Goal: Information Seeking & Learning: Learn about a topic

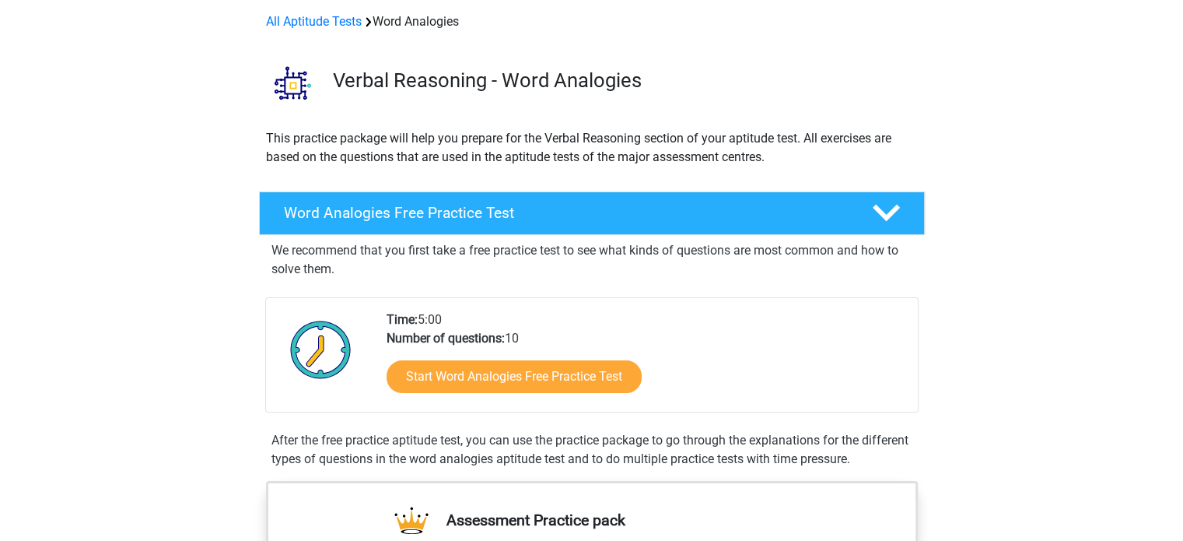
scroll to position [65, 0]
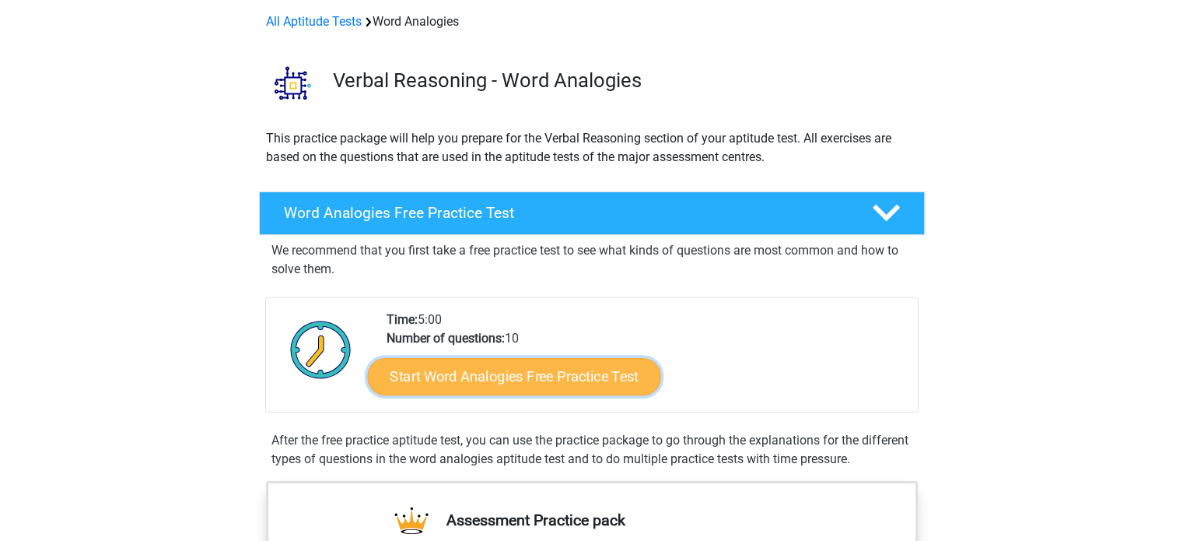
click at [587, 367] on link "Start Word Analogies Free Practice Test" at bounding box center [513, 375] width 293 height 37
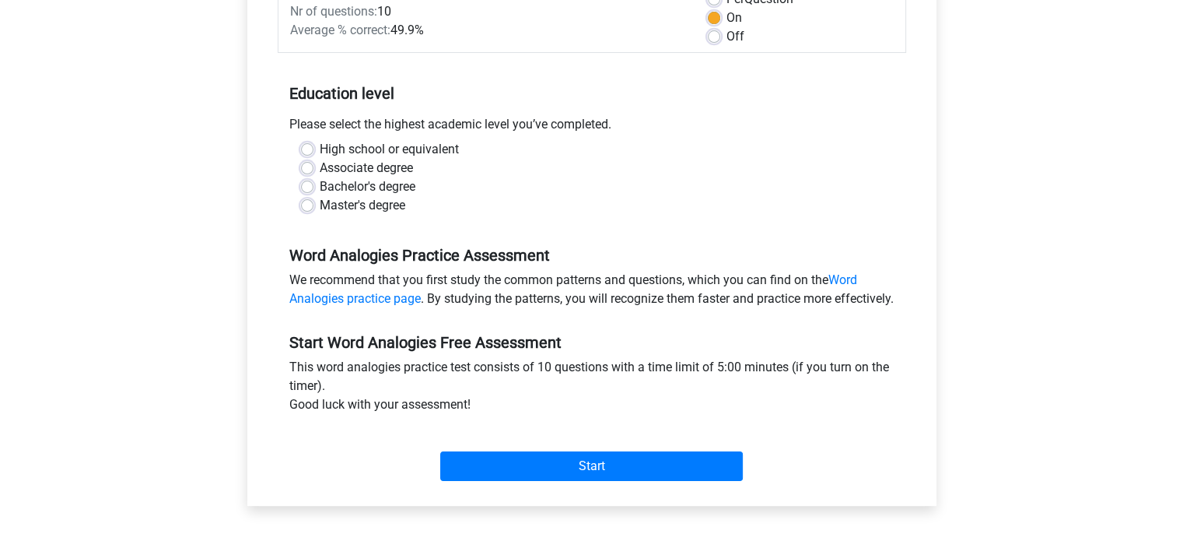
scroll to position [257, 0]
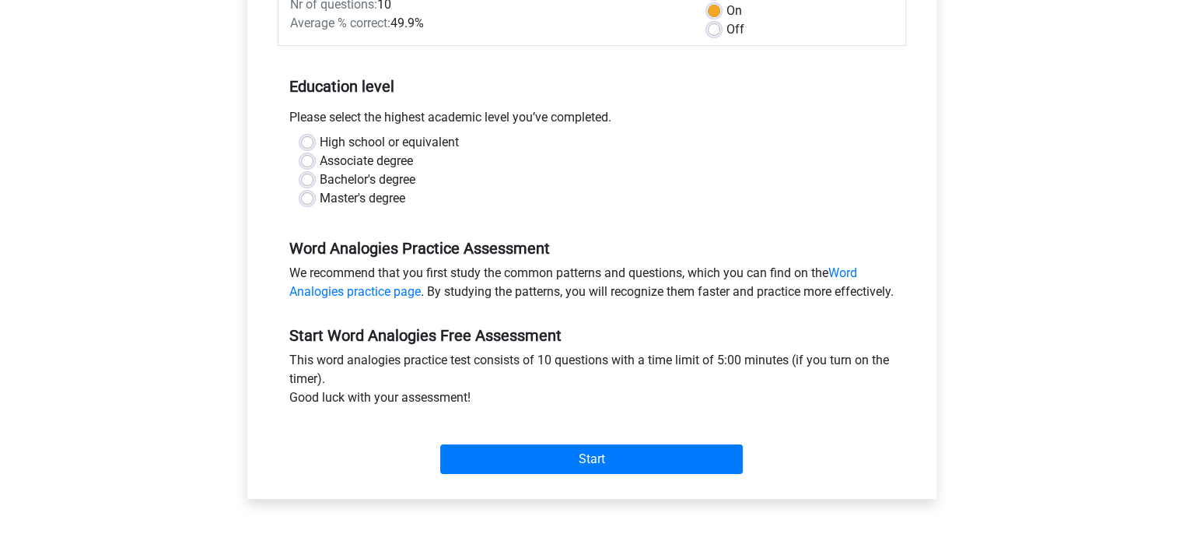
click at [328, 162] on label "Associate degree" at bounding box center [366, 161] width 93 height 19
click at [314, 162] on input "Associate degree" at bounding box center [307, 160] width 12 height 16
radio input "true"
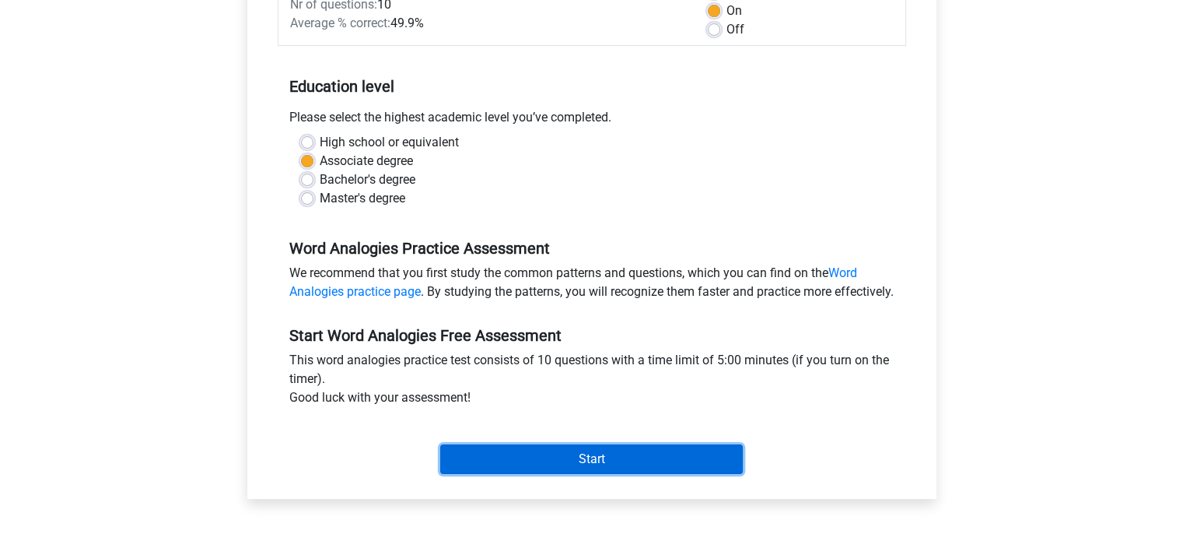
click at [627, 474] on input "Start" at bounding box center [591, 459] width 303 height 30
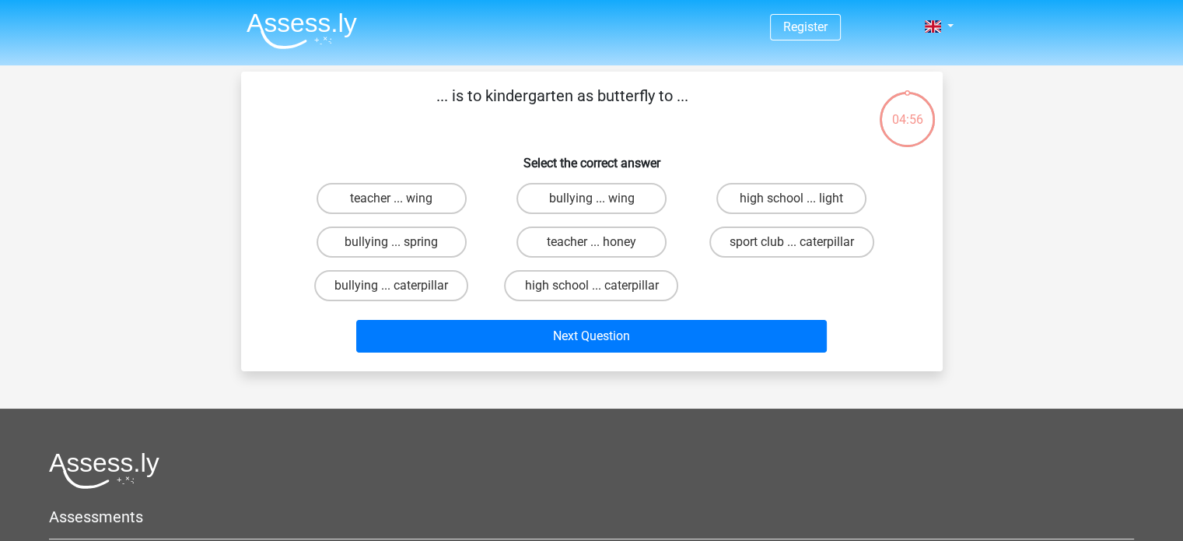
click at [560, 100] on p "... is to kindergarten as butterfly to ..." at bounding box center [563, 107] width 594 height 47
click at [573, 118] on p "... is to kindergarten as butterfly to ..." at bounding box center [563, 107] width 594 height 47
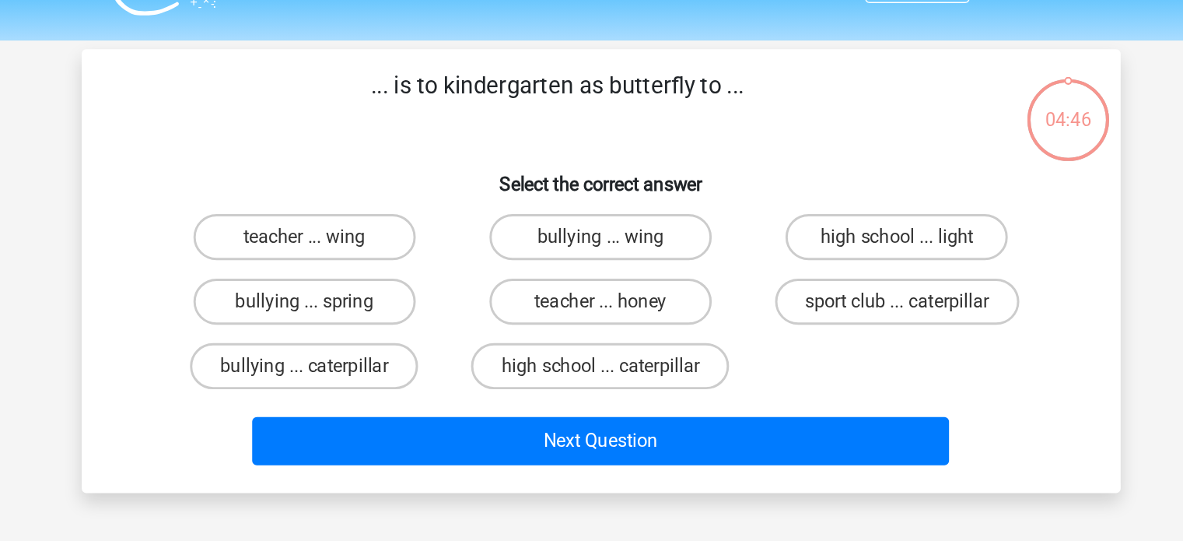
click at [615, 165] on h6 "Select the correct answer" at bounding box center [592, 156] width 652 height 27
click at [618, 165] on h6 "Select the correct answer" at bounding box center [592, 156] width 652 height 27
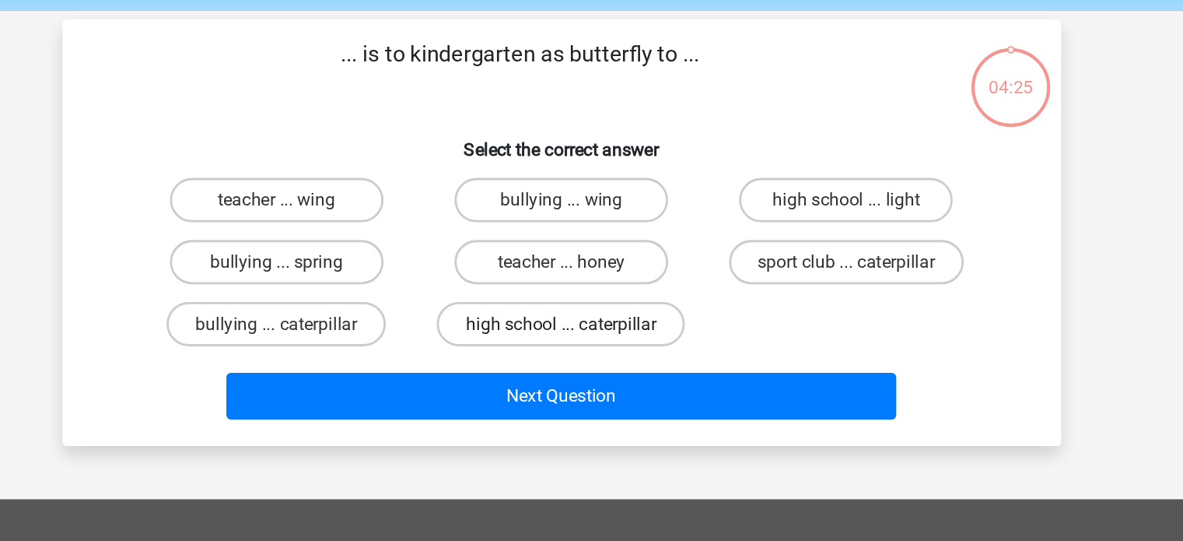
click at [551, 280] on label "high school ... caterpillar" at bounding box center [591, 285] width 174 height 31
click at [591, 286] on input "high school ... caterpillar" at bounding box center [596, 291] width 10 height 10
radio input "true"
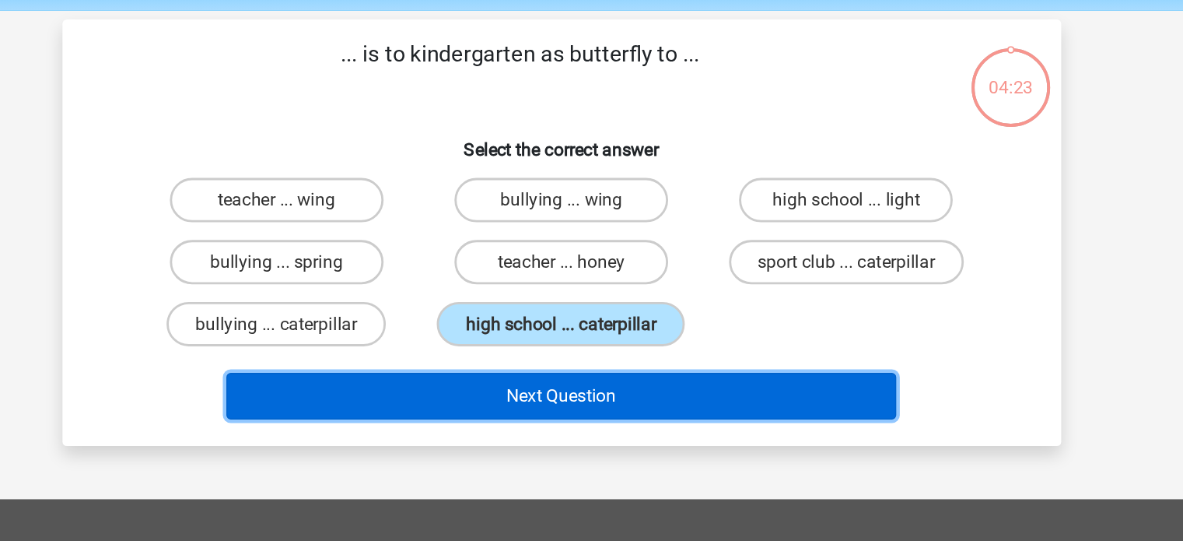
click at [608, 333] on button "Next Question" at bounding box center [591, 336] width 471 height 33
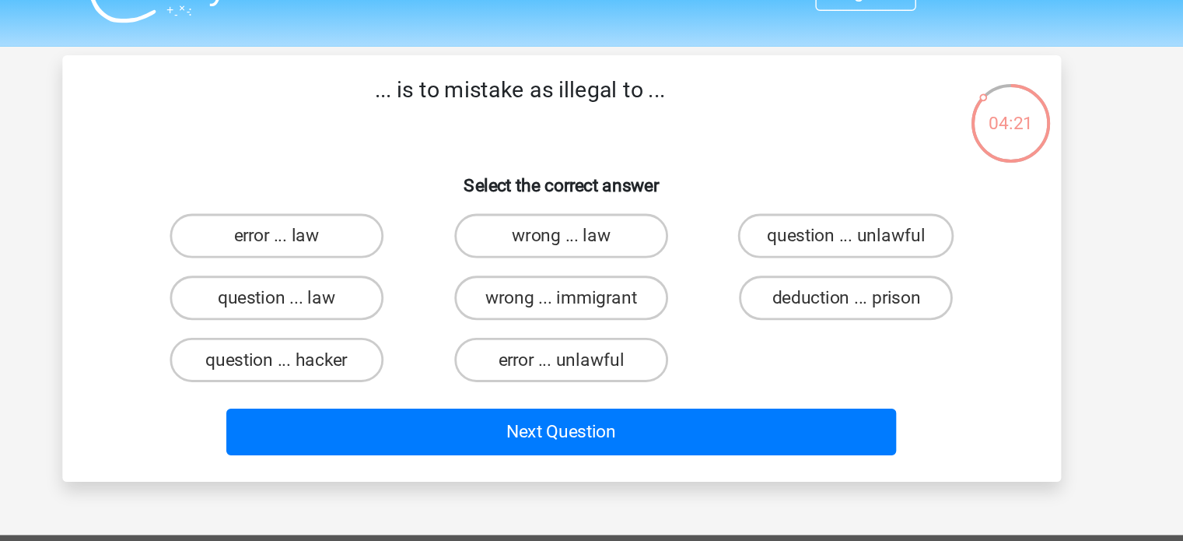
click at [603, 121] on p "... is to mistake as illegal to ..." at bounding box center [563, 107] width 594 height 47
click at [604, 282] on label "error ... unlawful" at bounding box center [592, 285] width 150 height 31
click at [601, 286] on input "error ... unlawful" at bounding box center [596, 291] width 10 height 10
radio input "true"
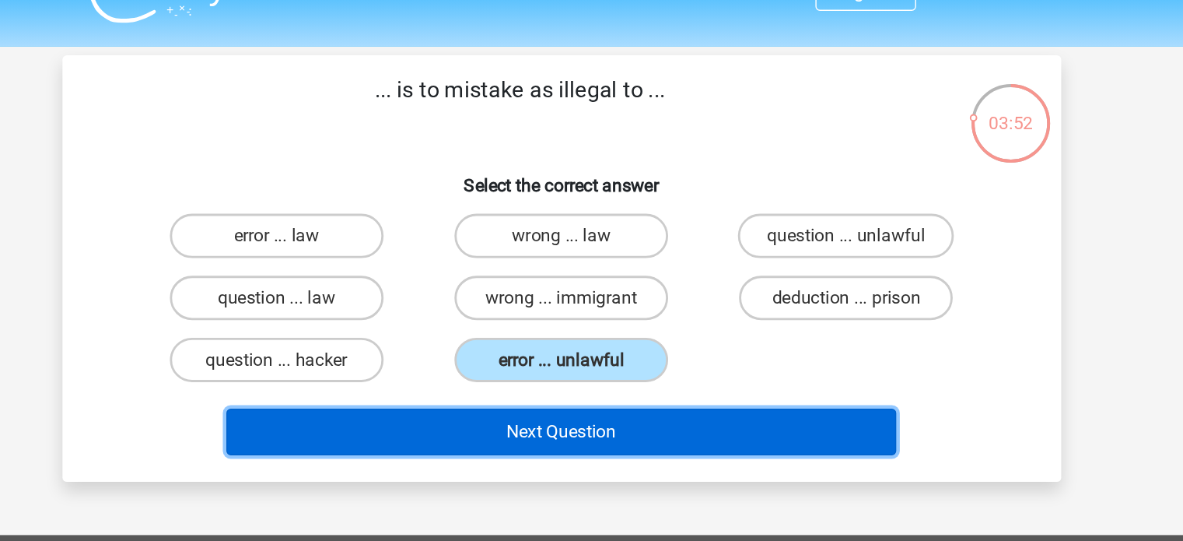
click at [624, 326] on button "Next Question" at bounding box center [591, 336] width 471 height 33
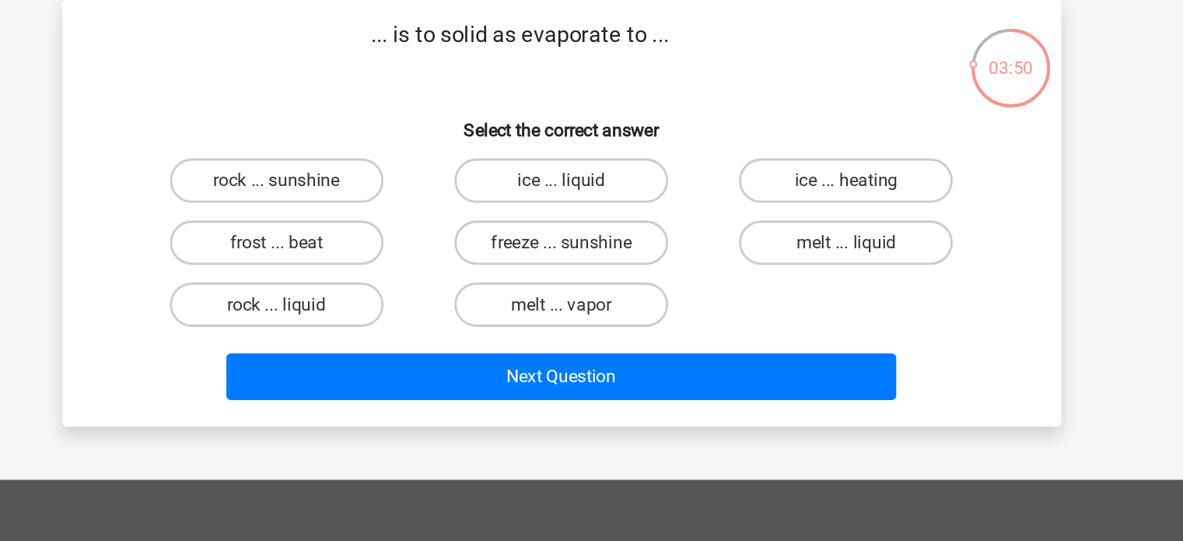
click at [659, 157] on h6 "Select the correct answer" at bounding box center [592, 156] width 652 height 27
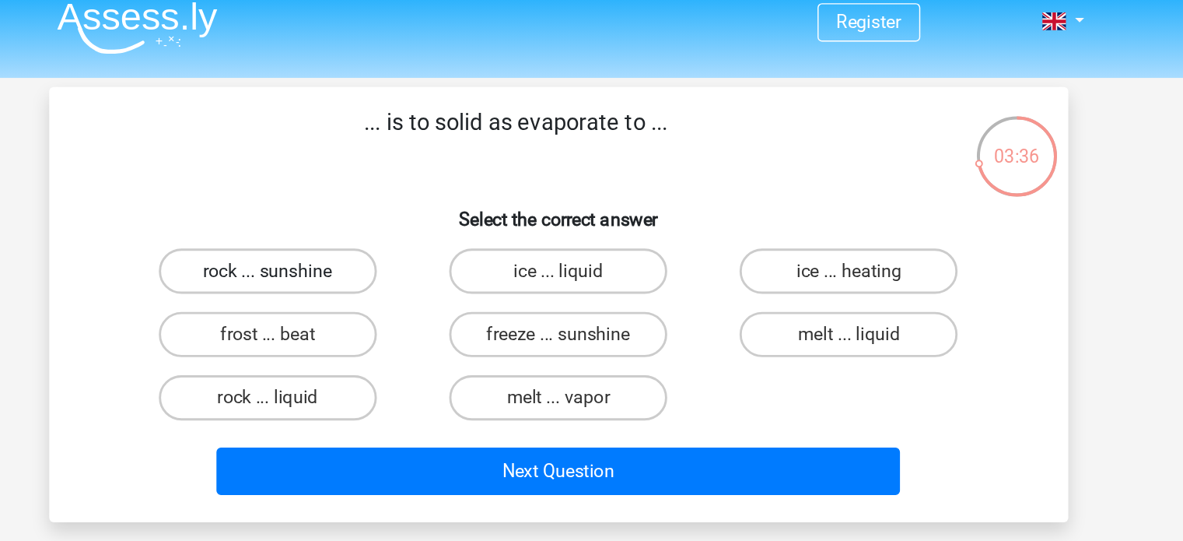
click at [436, 197] on label "rock ... sunshine" at bounding box center [392, 198] width 150 height 31
click at [401, 198] on input "rock ... sunshine" at bounding box center [396, 203] width 10 height 10
radio input "true"
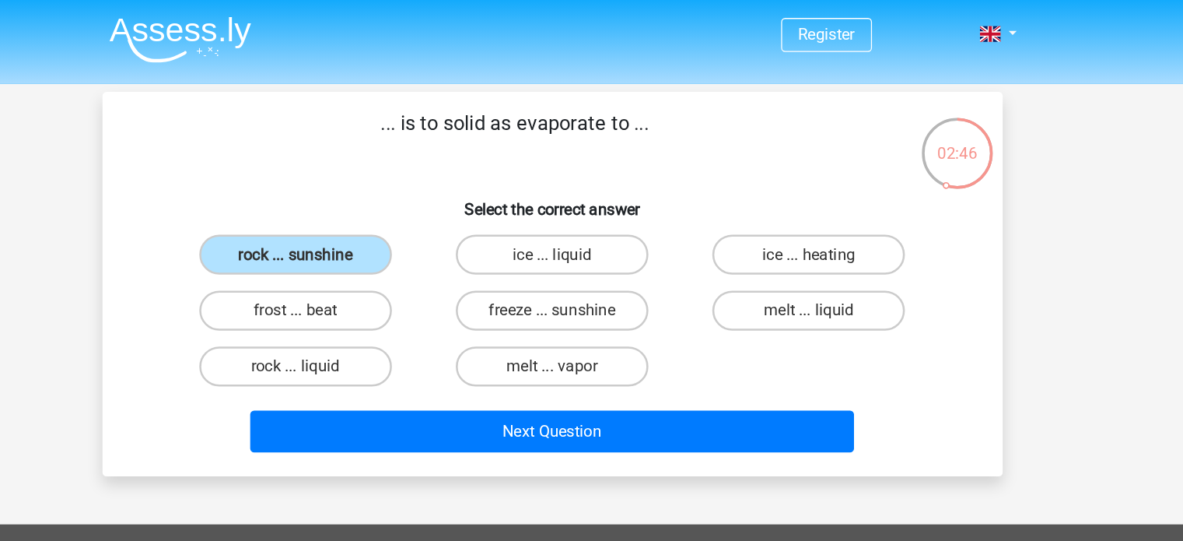
click at [704, 245] on div "melt ... liquid" at bounding box center [791, 241] width 187 height 31
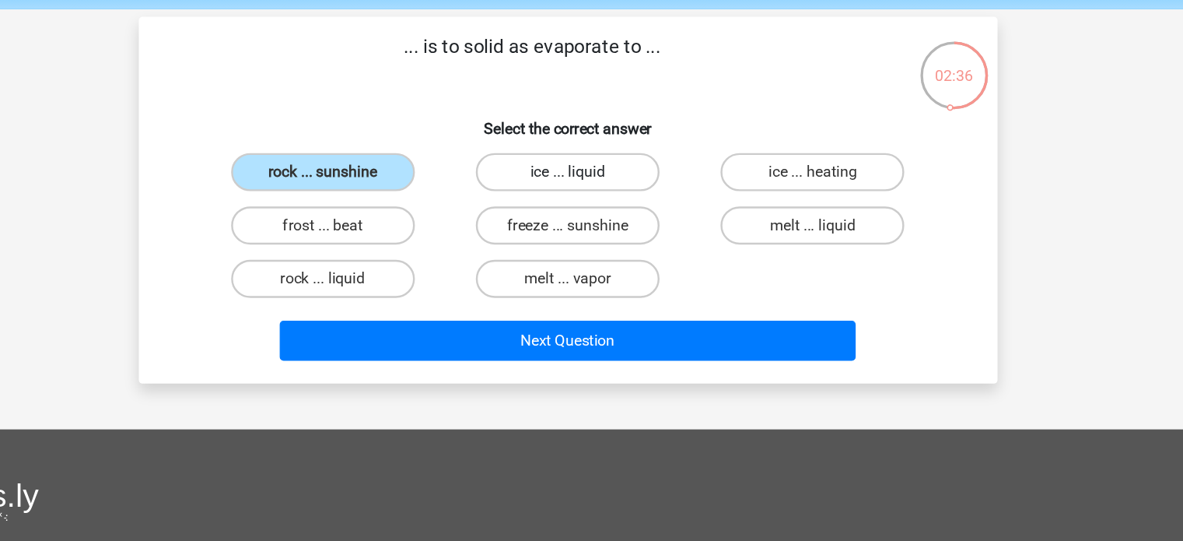
click at [608, 206] on label "ice ... liquid" at bounding box center [592, 198] width 150 height 31
click at [601, 206] on input "ice ... liquid" at bounding box center [596, 203] width 10 height 10
radio input "true"
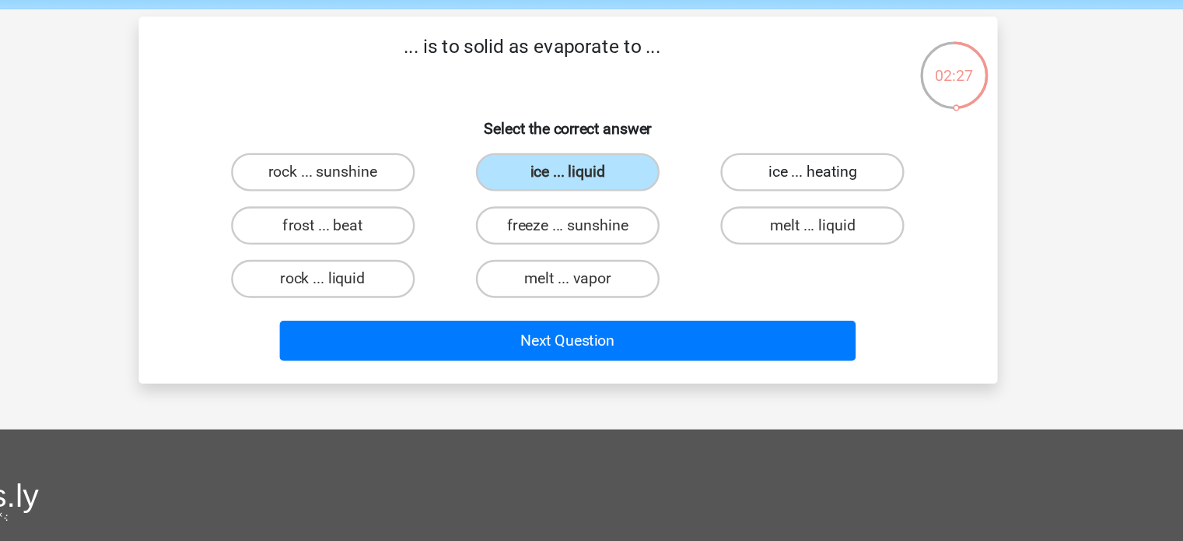
click at [762, 190] on label "ice ... heating" at bounding box center [791, 198] width 150 height 31
click at [792, 198] on input "ice ... heating" at bounding box center [797, 203] width 10 height 10
radio input "true"
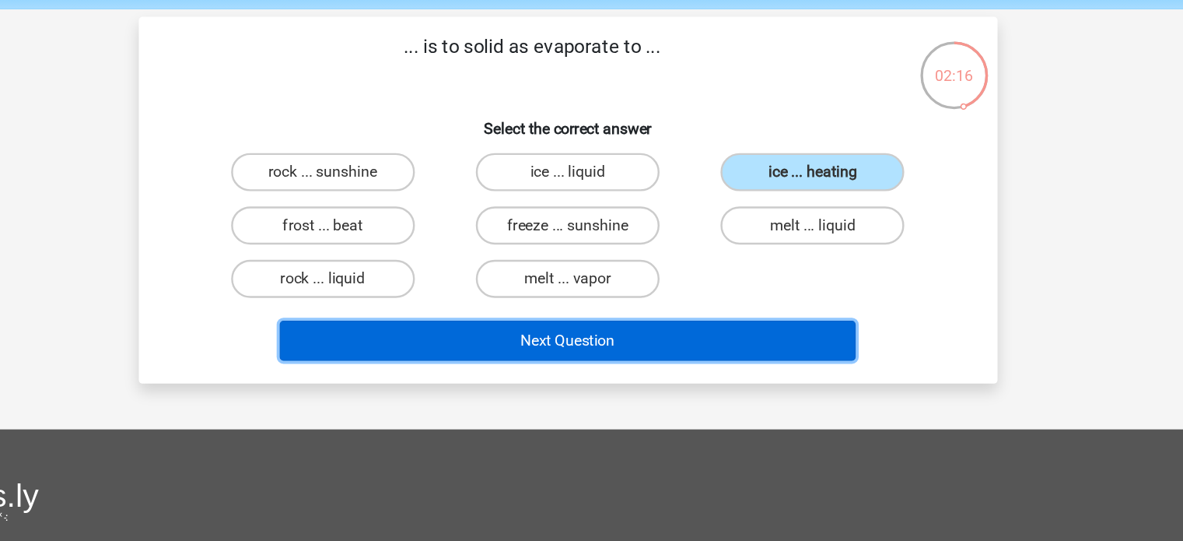
click at [728, 342] on button "Next Question" at bounding box center [591, 336] width 471 height 33
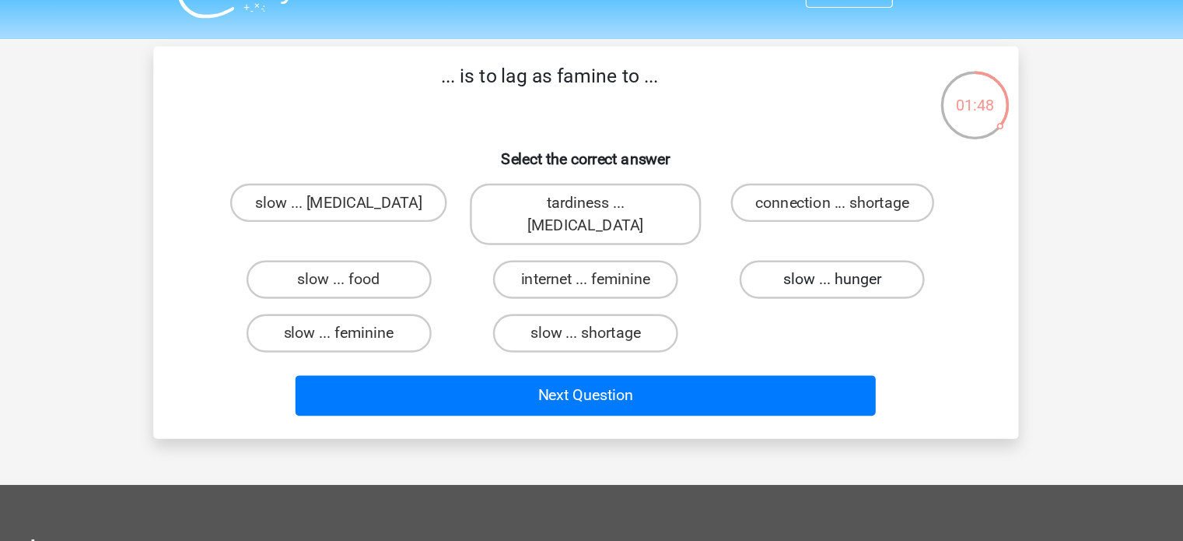
click at [762, 247] on label "slow ... hunger" at bounding box center [791, 260] width 150 height 31
click at [792, 261] on input "slow ... hunger" at bounding box center [797, 266] width 10 height 10
radio input "true"
click at [713, 175] on div "... is to lag as famine to ... Select the correct answer slow ... malnutrition …" at bounding box center [591, 230] width 689 height 293
click at [698, 171] on div "... is to lag as famine to ... Select the correct answer slow ... malnutrition …" at bounding box center [591, 230] width 689 height 293
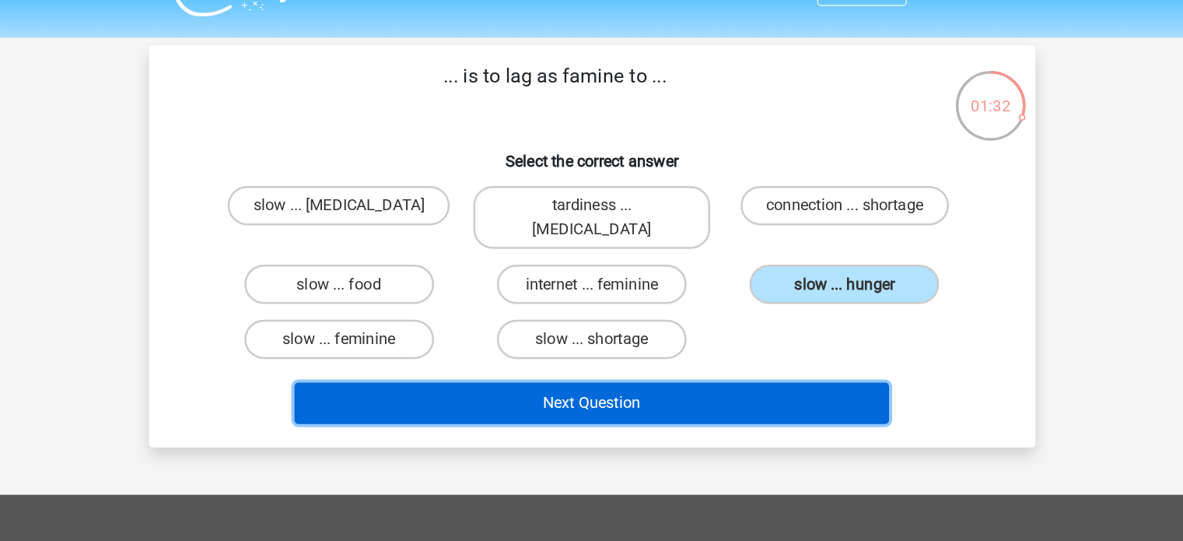
click at [687, 338] on button "Next Question" at bounding box center [591, 354] width 471 height 33
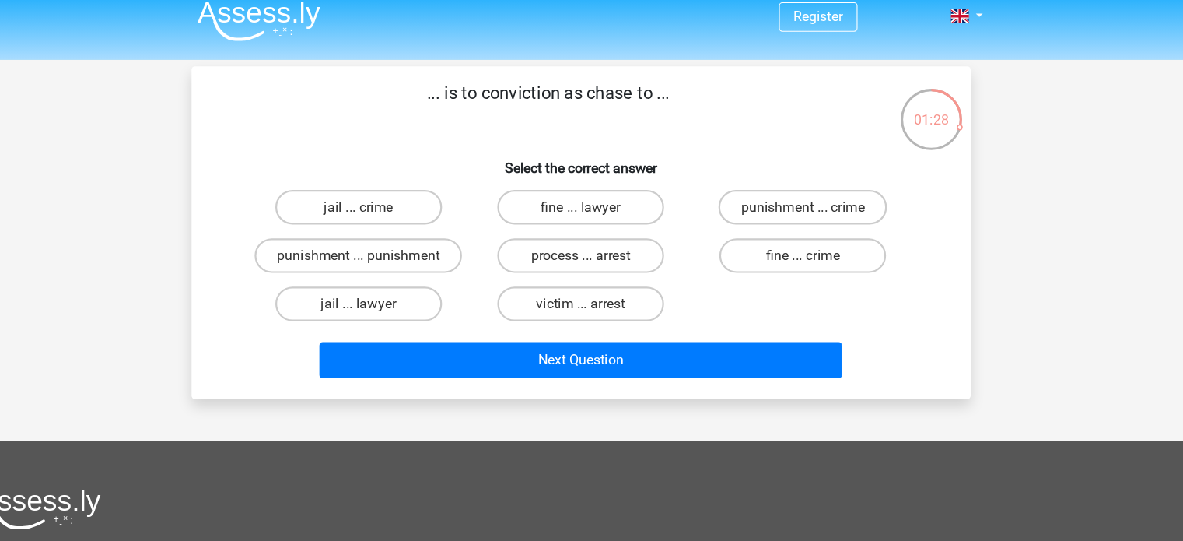
scroll to position [12, 0]
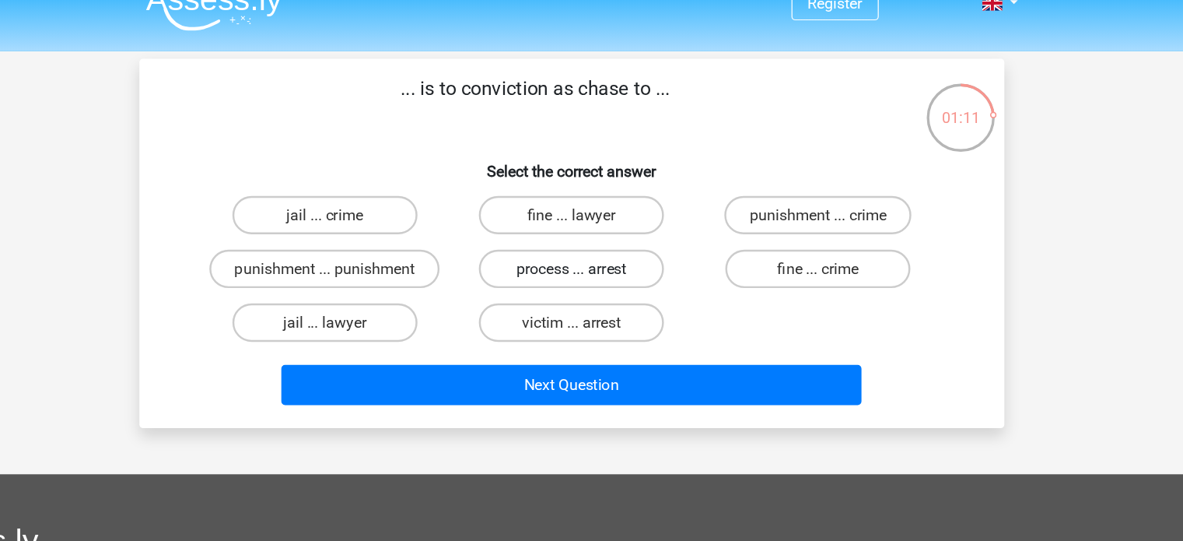
click at [643, 227] on label "process ... arrest" at bounding box center [592, 230] width 150 height 31
click at [601, 230] on input "process ... arrest" at bounding box center [596, 235] width 10 height 10
radio input "true"
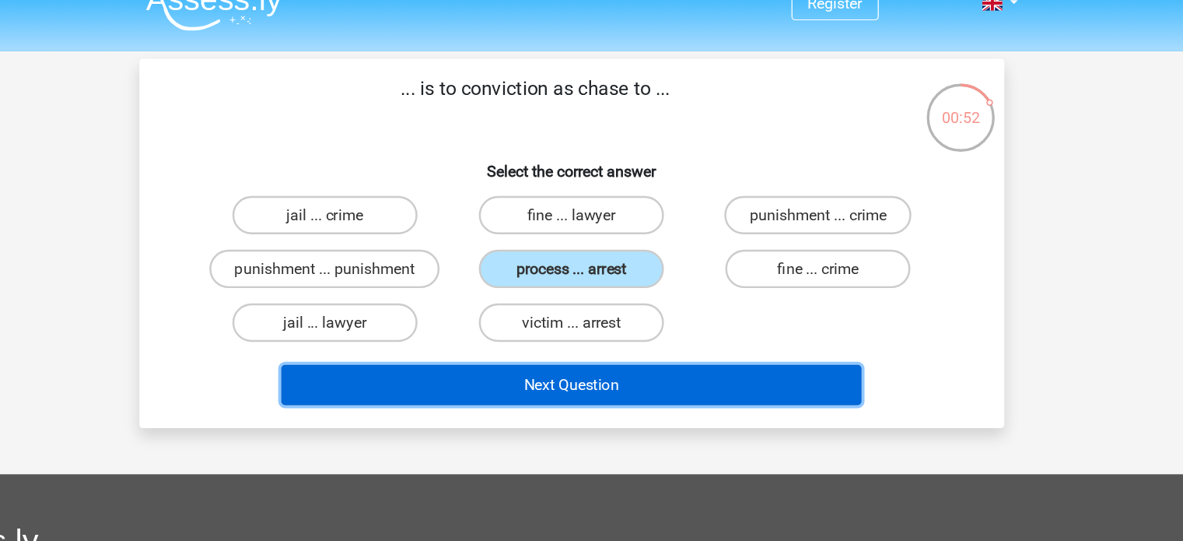
click at [690, 320] on button "Next Question" at bounding box center [591, 324] width 471 height 33
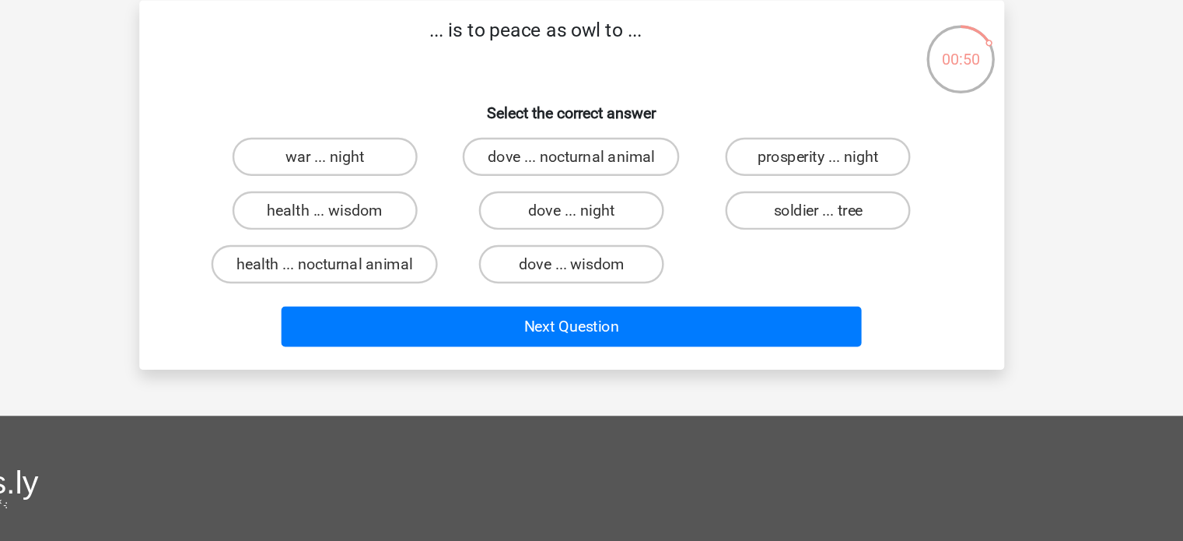
click at [713, 268] on div "war ... night dove ... nocturnal animal prosperity ... night health ... wisdom …" at bounding box center [592, 230] width 601 height 131
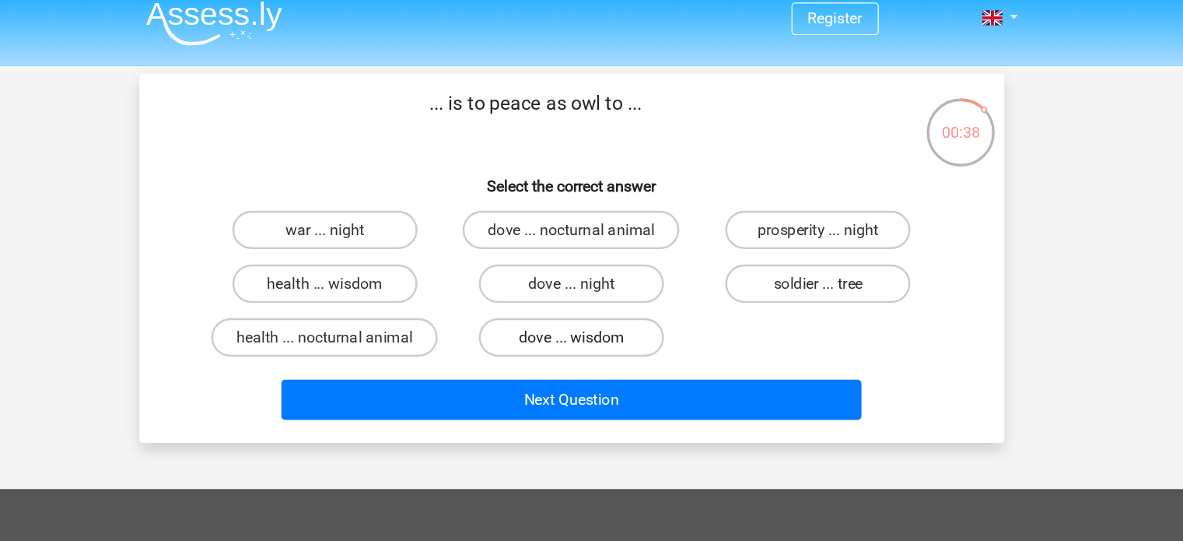
click at [633, 258] on label "dove ... wisdom" at bounding box center [592, 273] width 150 height 31
click at [601, 274] on input "dove ... wisdom" at bounding box center [596, 279] width 10 height 10
radio input "true"
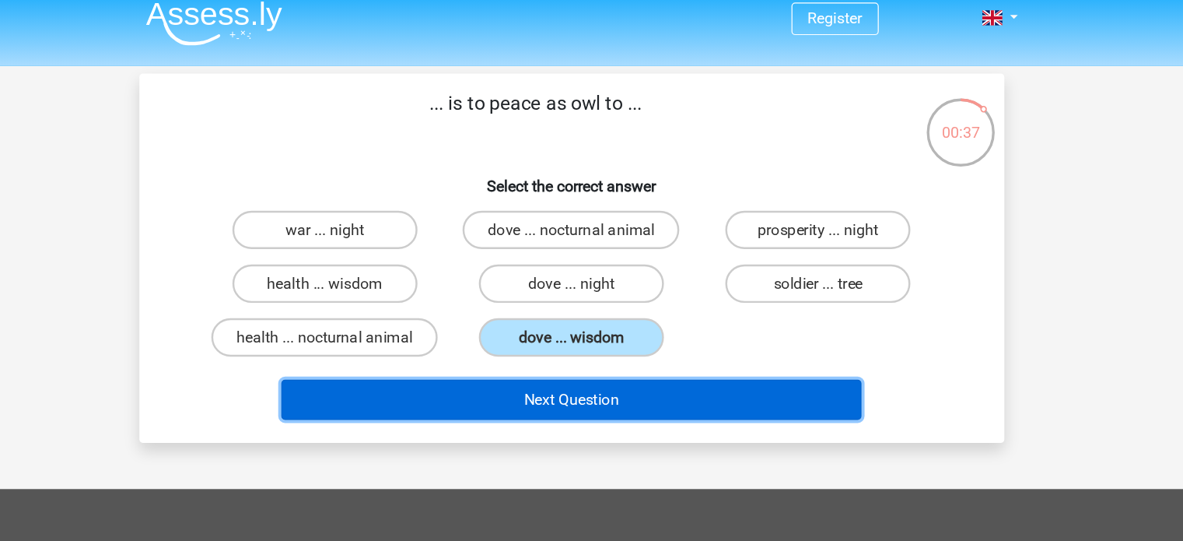
click at [688, 308] on button "Next Question" at bounding box center [591, 324] width 471 height 33
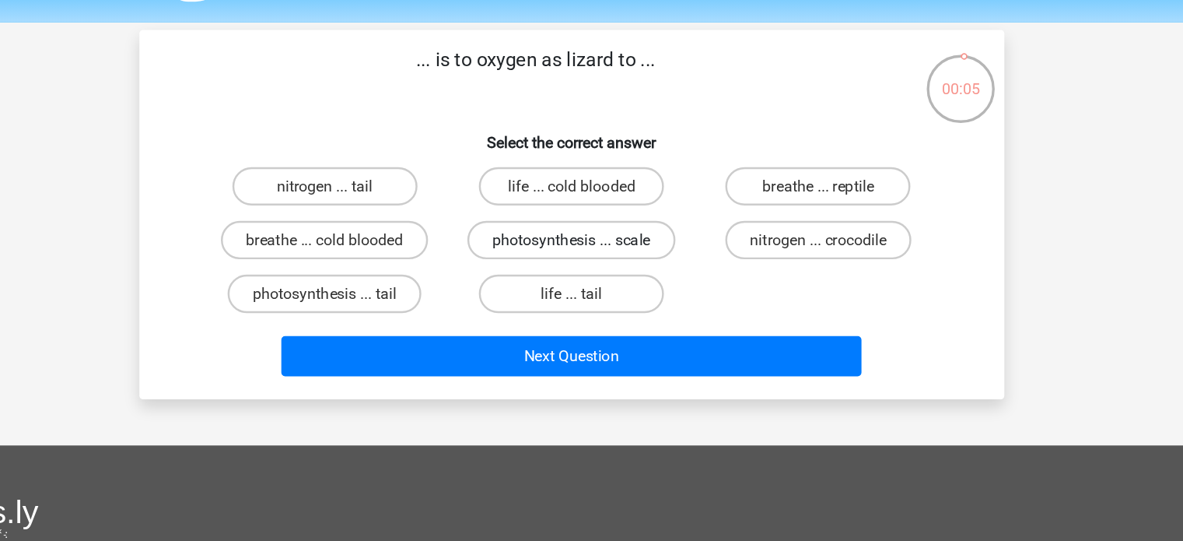
click at [671, 238] on label "photosynthesis ... scale" at bounding box center [591, 230] width 169 height 31
click at [601, 238] on input "photosynthesis ... scale" at bounding box center [596, 235] width 10 height 10
radio input "true"
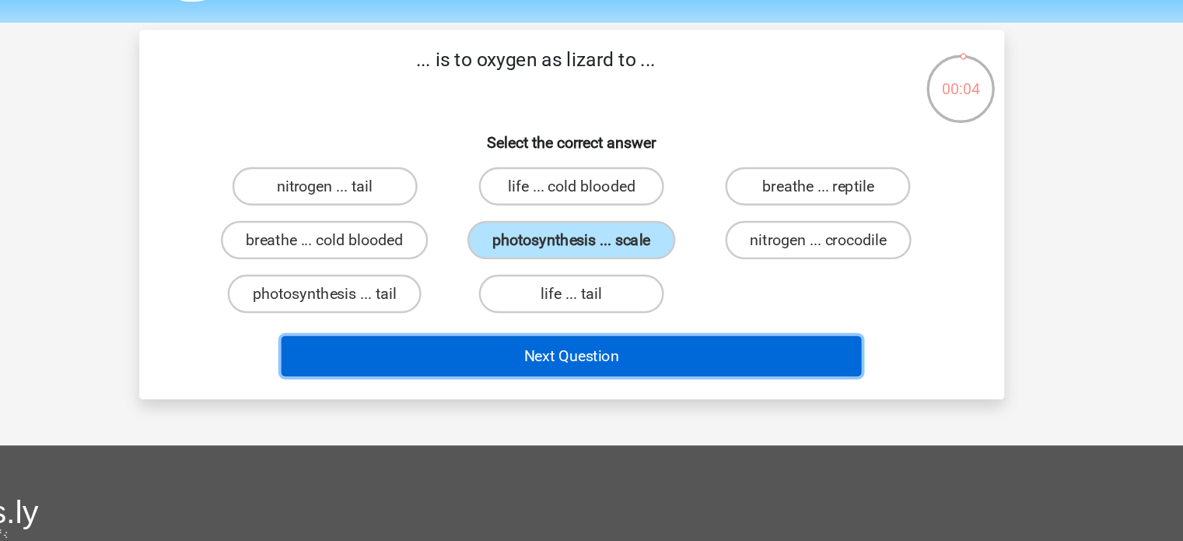
click at [657, 320] on button "Next Question" at bounding box center [591, 324] width 471 height 33
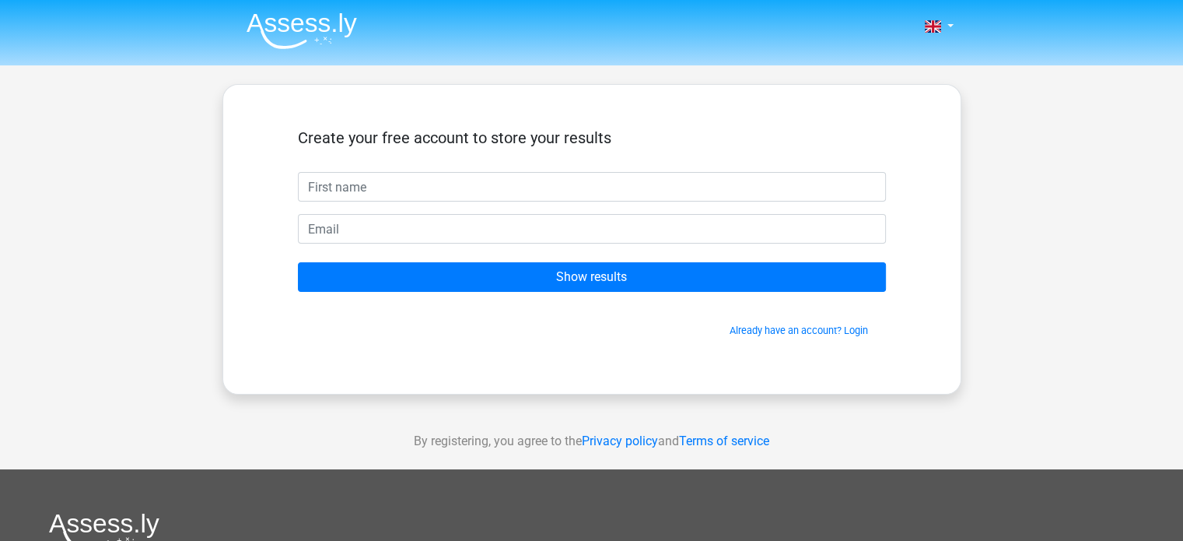
click at [619, 161] on div "Create your free account to store your results" at bounding box center [592, 150] width 588 height 44
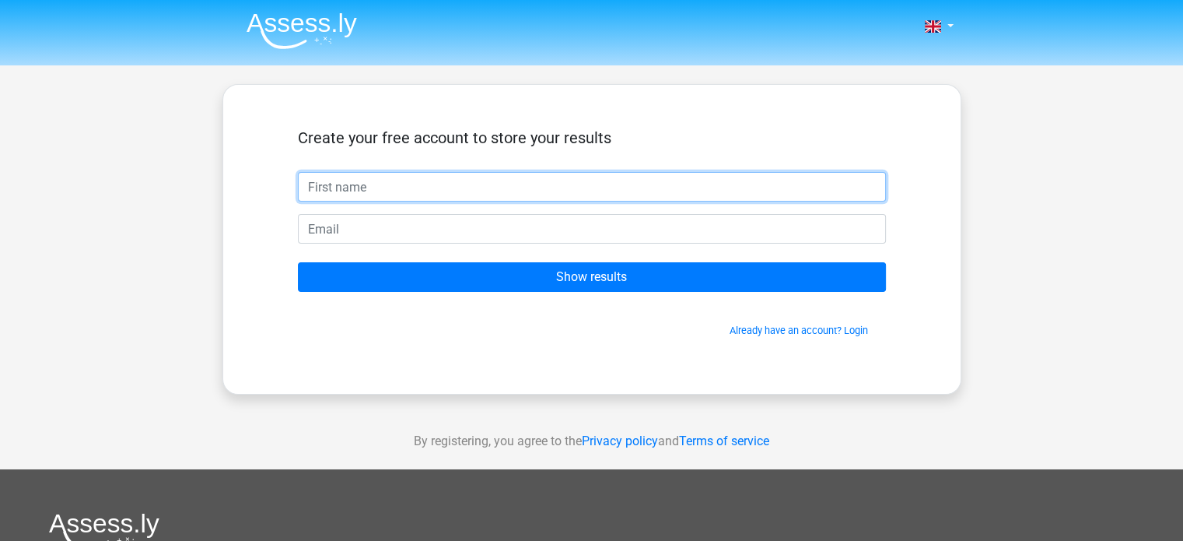
click at [626, 177] on input "text" at bounding box center [592, 187] width 588 height 30
type input "nebur"
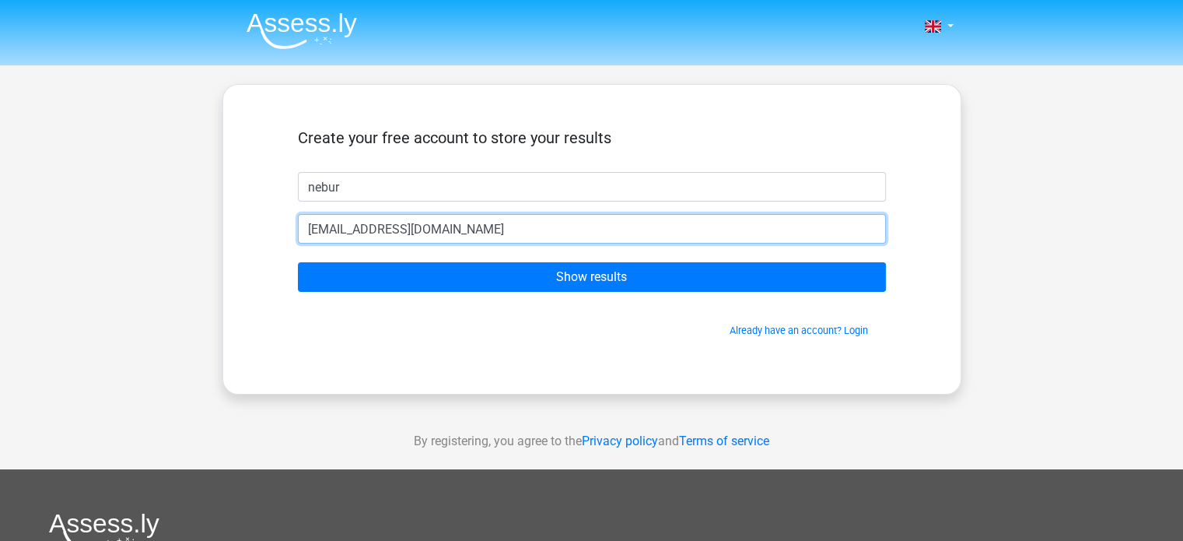
type input "neburiscool@gmail.com"
click at [298, 262] on input "Show results" at bounding box center [592, 277] width 588 height 30
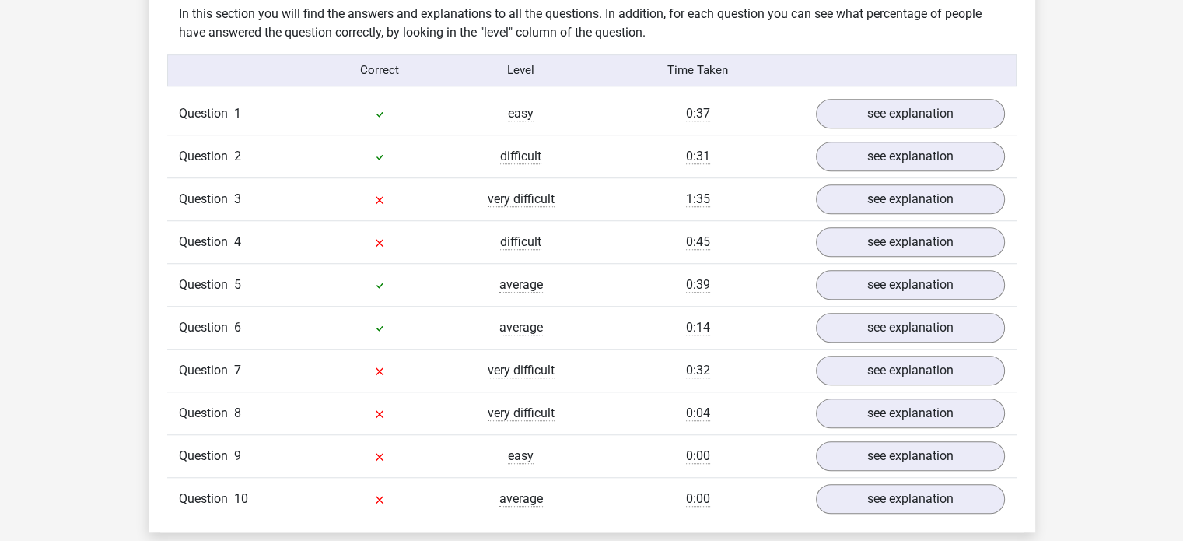
scroll to position [1232, 0]
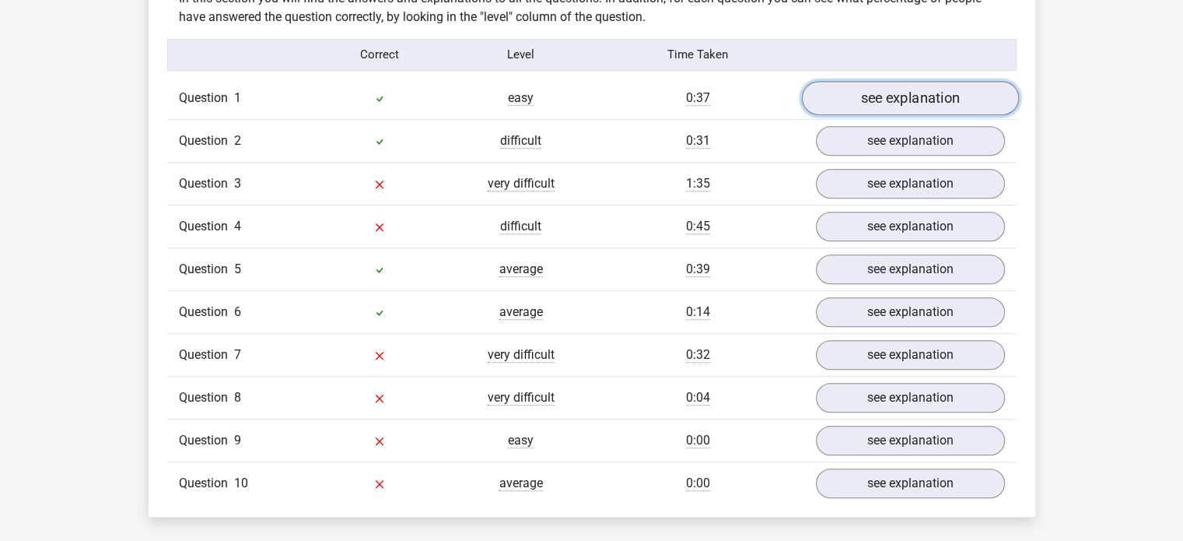
click at [937, 98] on link "see explanation" at bounding box center [909, 98] width 217 height 34
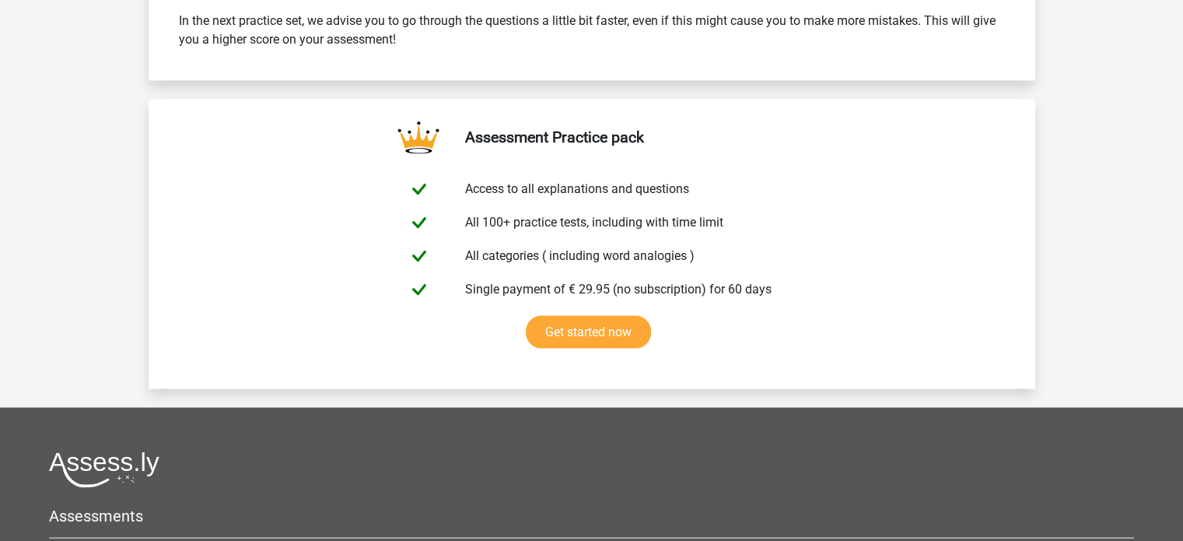
scroll to position [2708, 0]
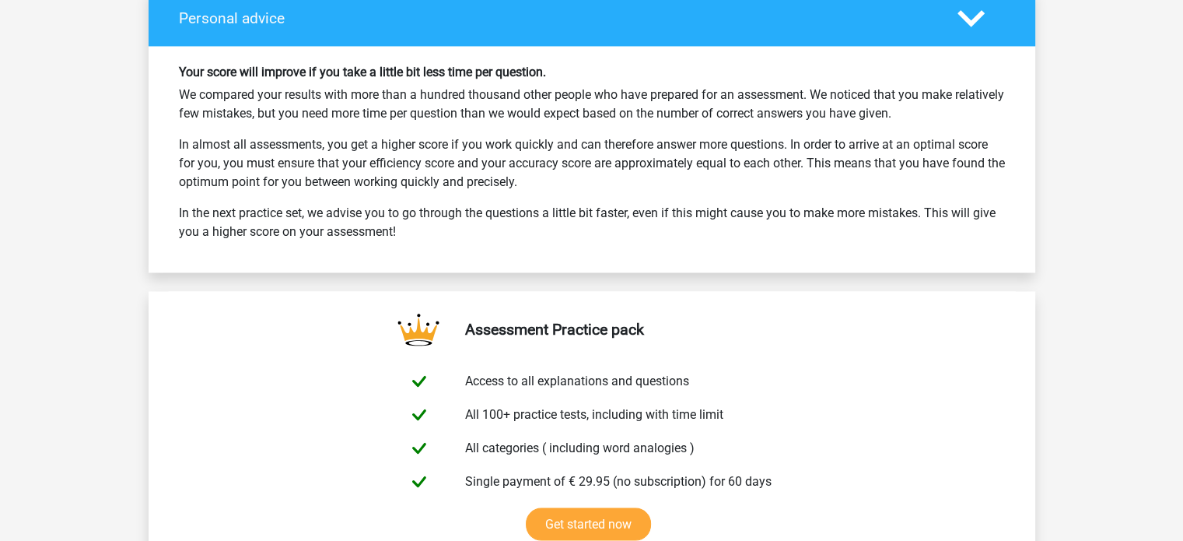
click at [669, 145] on p "In almost all assessments, you get a higher score if you work quickly and can t…" at bounding box center [592, 163] width 826 height 56
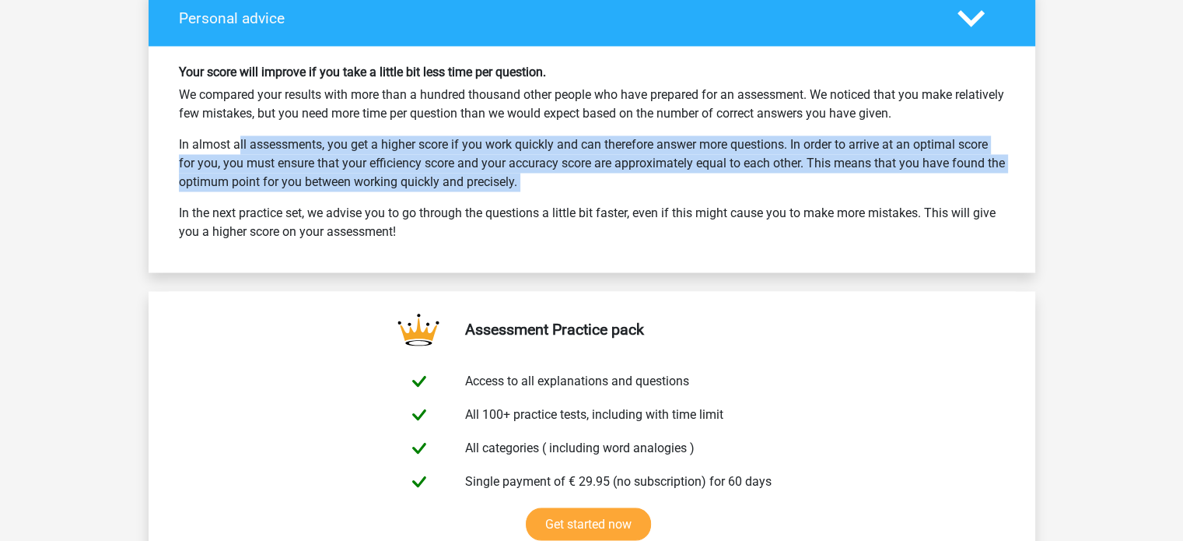
click at [669, 145] on p "In almost all assessments, you get a higher score if you work quickly and can t…" at bounding box center [592, 163] width 826 height 56
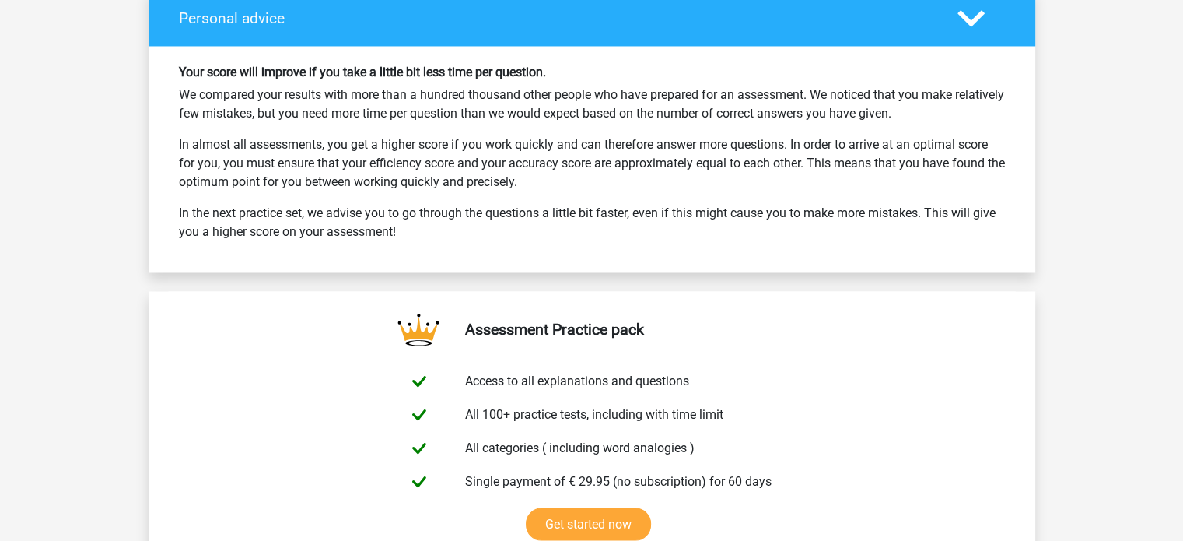
click at [618, 108] on p "We compared your results with more than a hundred thousand other people who hav…" at bounding box center [592, 104] width 826 height 37
click at [877, 173] on p "In almost all assessments, you get a higher score if you work quickly and can t…" at bounding box center [592, 163] width 826 height 56
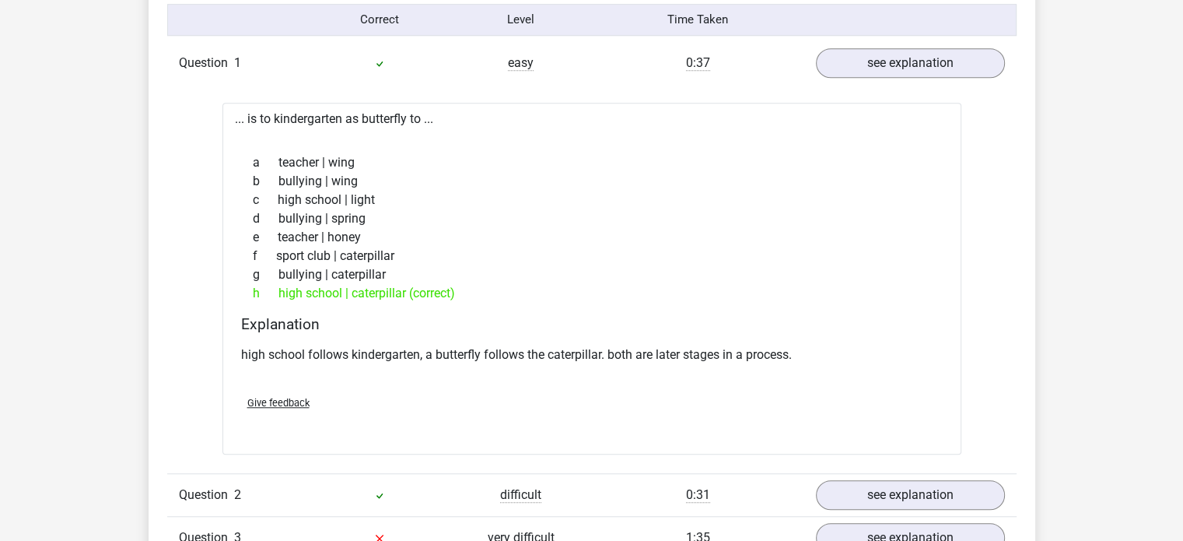
scroll to position [1160, 0]
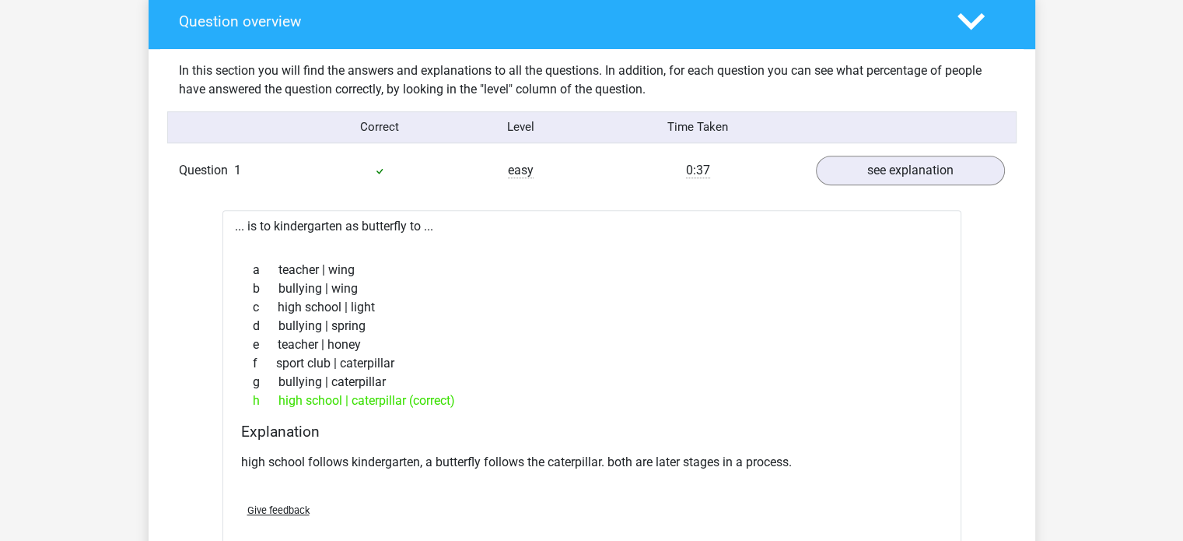
drag, startPoint x: 257, startPoint y: 237, endPoint x: 433, endPoint y: 226, distance: 176.9
click at [433, 226] on div "... is to kindergarten as butterfly to ... a teacher | wing b bullying | wing c…" at bounding box center [591, 386] width 739 height 352
click at [395, 433] on h4 "Explanation" at bounding box center [592, 431] width 702 height 18
drag, startPoint x: 326, startPoint y: 463, endPoint x: 427, endPoint y: 452, distance: 101.7
click at [411, 455] on p "high school follows kindergarten, a butterfly follows the caterpillar. both are…" at bounding box center [592, 462] width 702 height 19
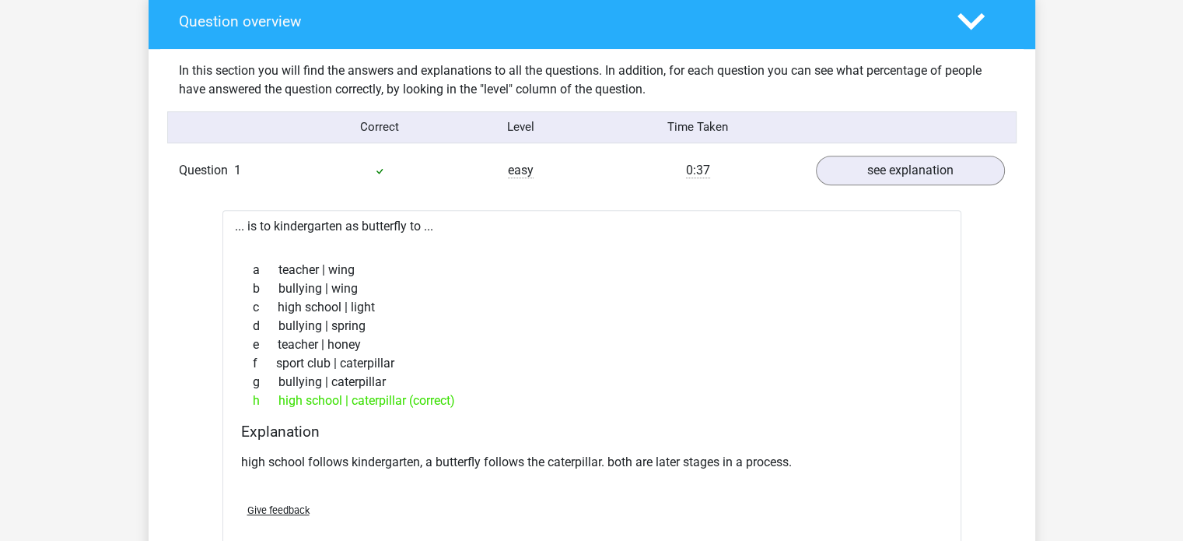
click at [427, 453] on p "high school follows kindergarten, a butterfly follows the caterpillar. both are…" at bounding box center [592, 462] width 702 height 19
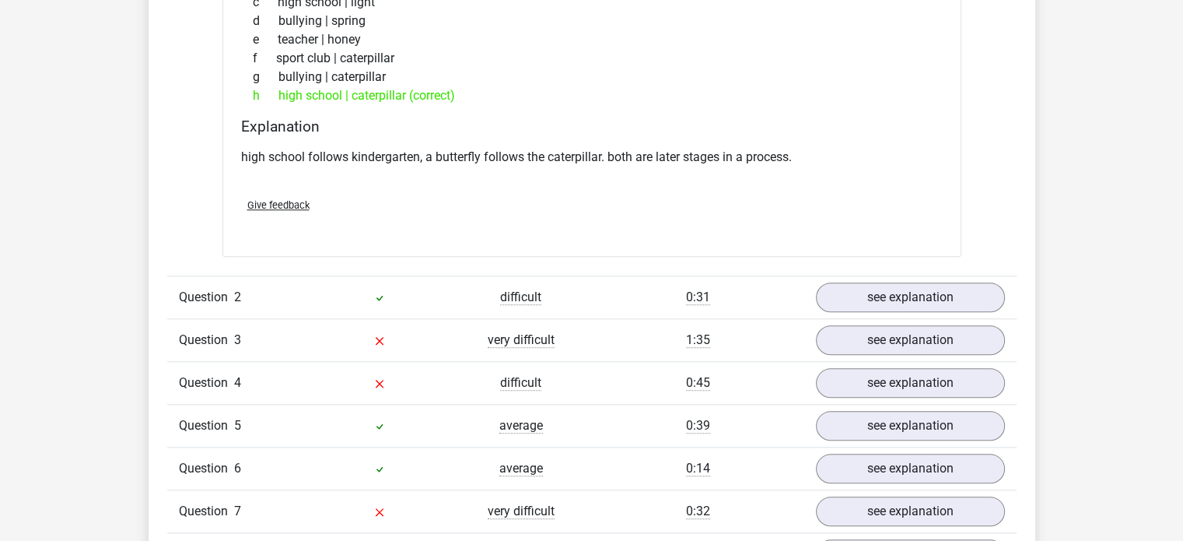
scroll to position [1480, 0]
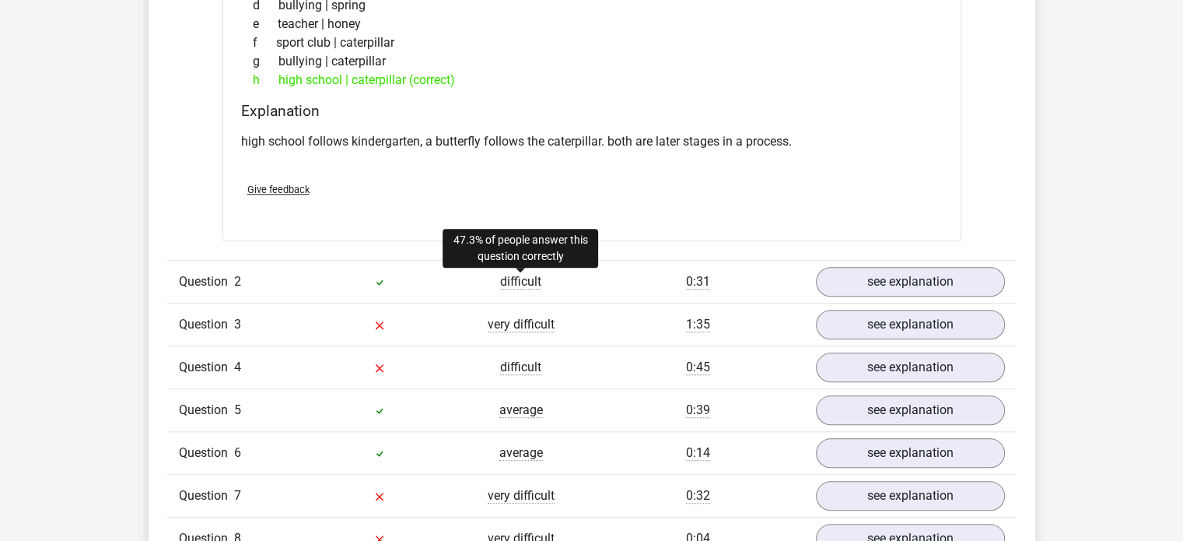
click at [502, 282] on span "difficult" at bounding box center [520, 282] width 41 height 16
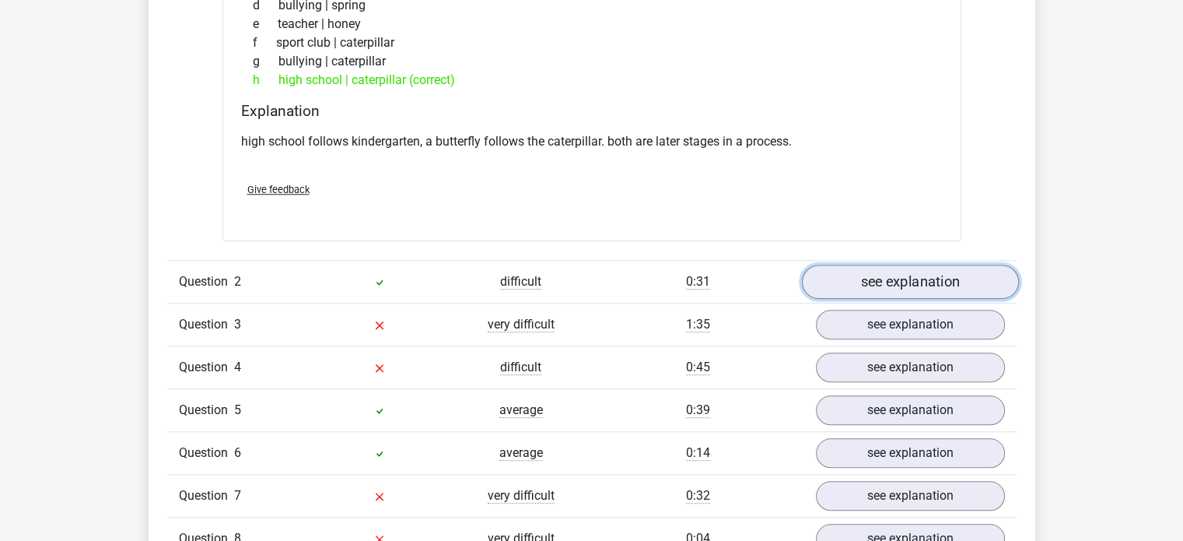
click at [860, 275] on link "see explanation" at bounding box center [909, 281] width 217 height 34
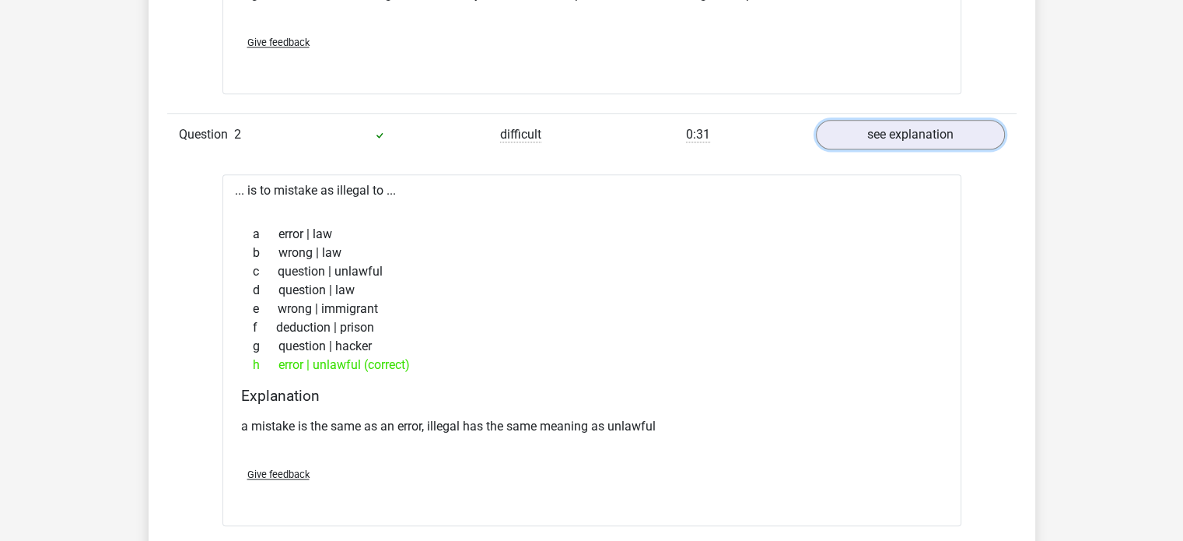
scroll to position [1628, 0]
drag, startPoint x: 247, startPoint y: 185, endPoint x: 365, endPoint y: 194, distance: 118.6
click at [365, 194] on div "... is to mistake as illegal to ... a error | law b wrong | law c question | un…" at bounding box center [591, 349] width 739 height 352
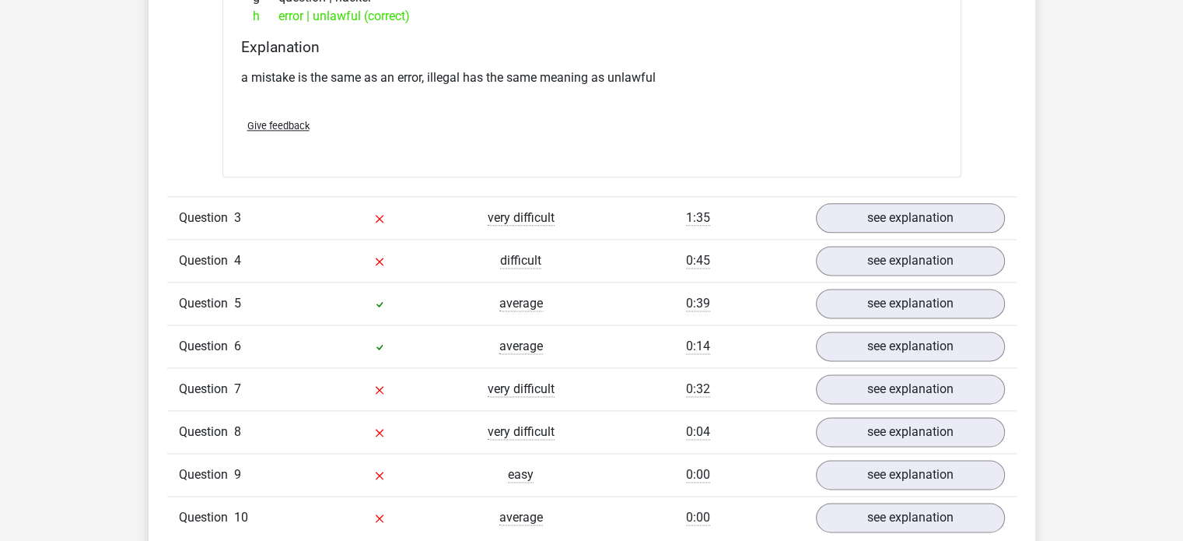
scroll to position [1999, 0]
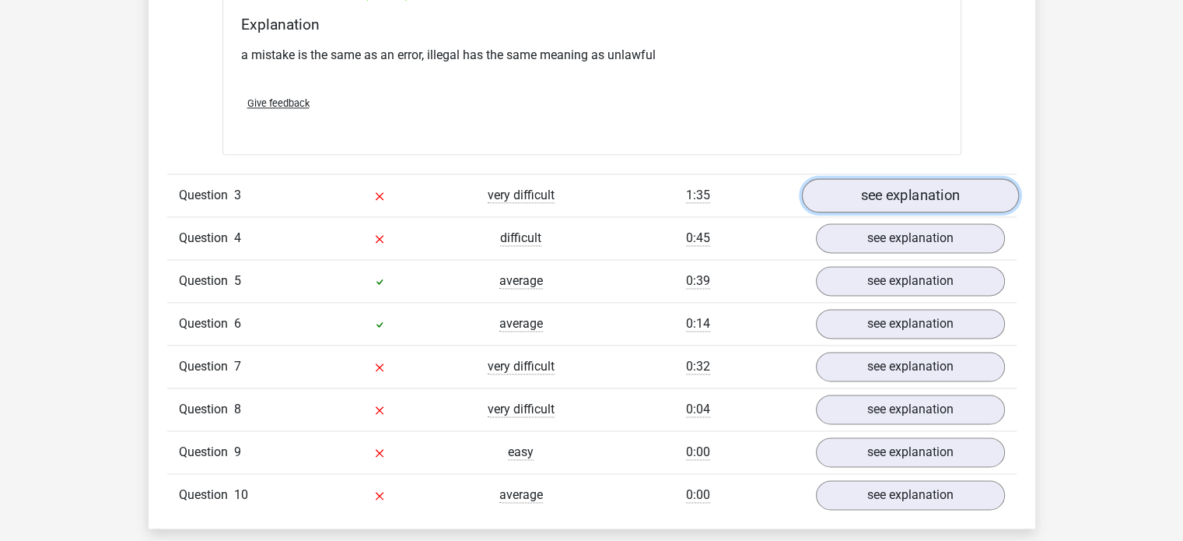
click at [871, 195] on link "see explanation" at bounding box center [909, 195] width 217 height 34
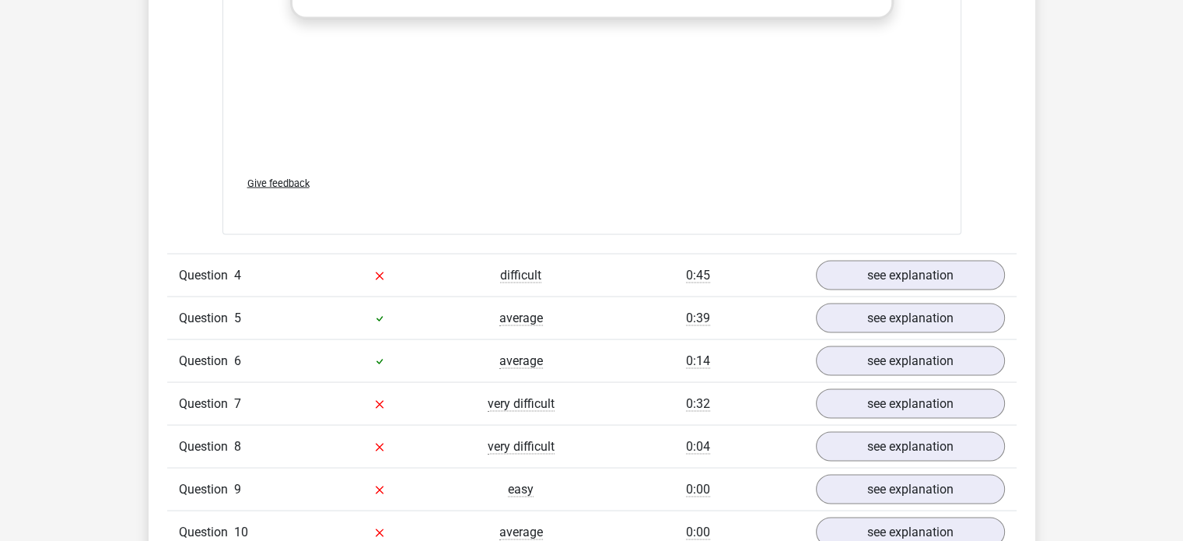
scroll to position [2864, 0]
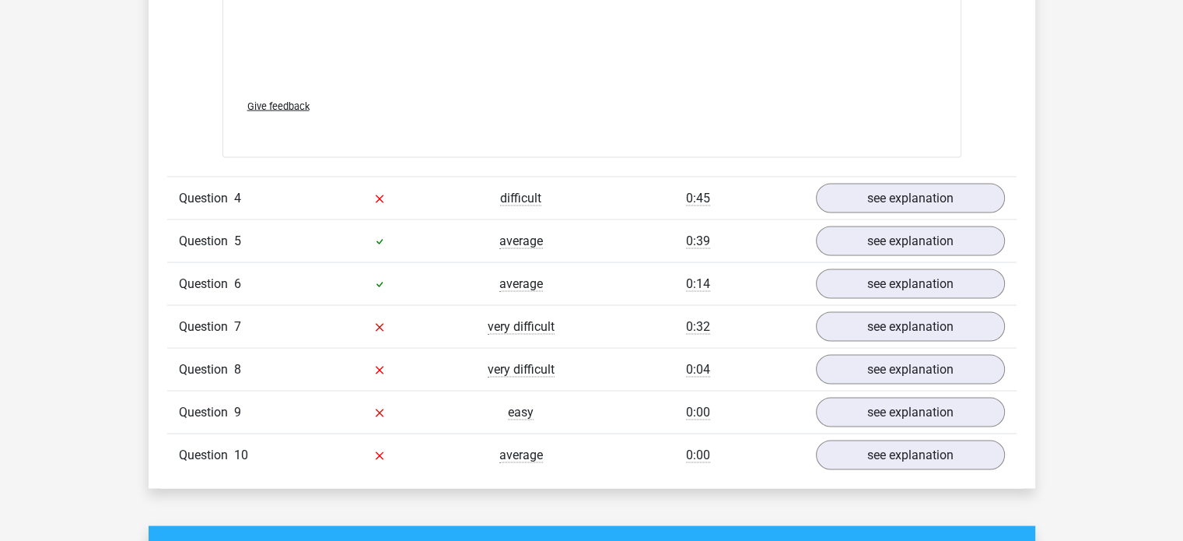
click at [737, 194] on div "0:45" at bounding box center [698, 197] width 212 height 19
click at [860, 194] on link "see explanation" at bounding box center [909, 198] width 217 height 34
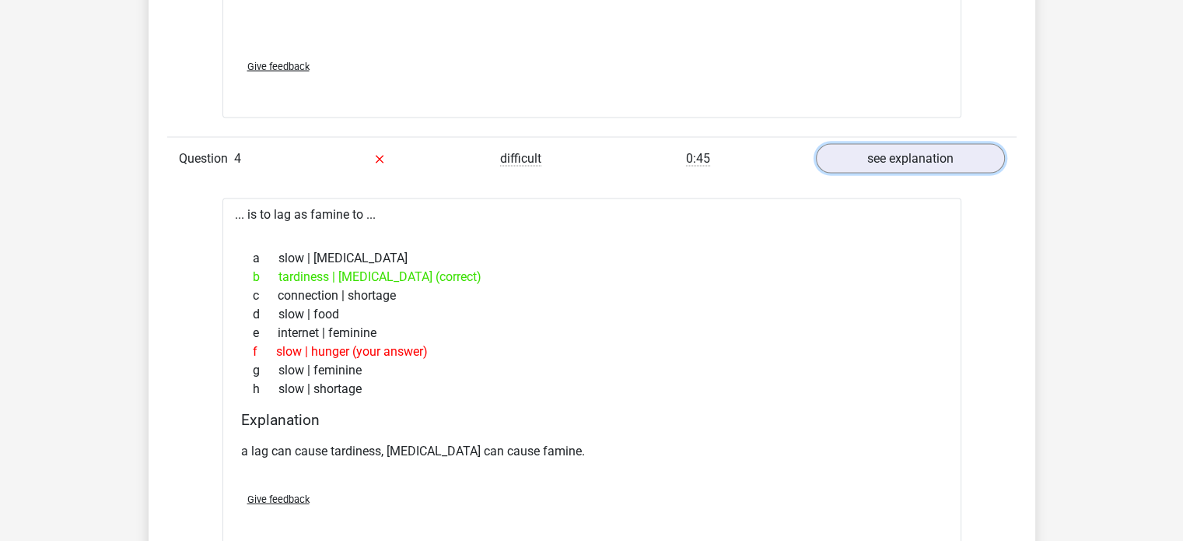
scroll to position [2906, 0]
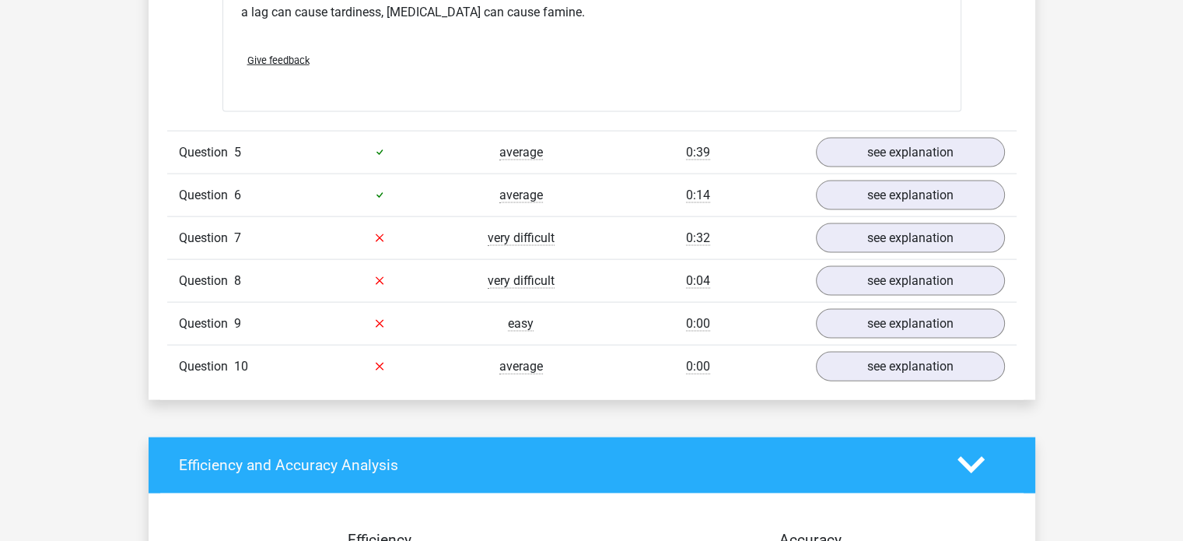
scroll to position [3397, 0]
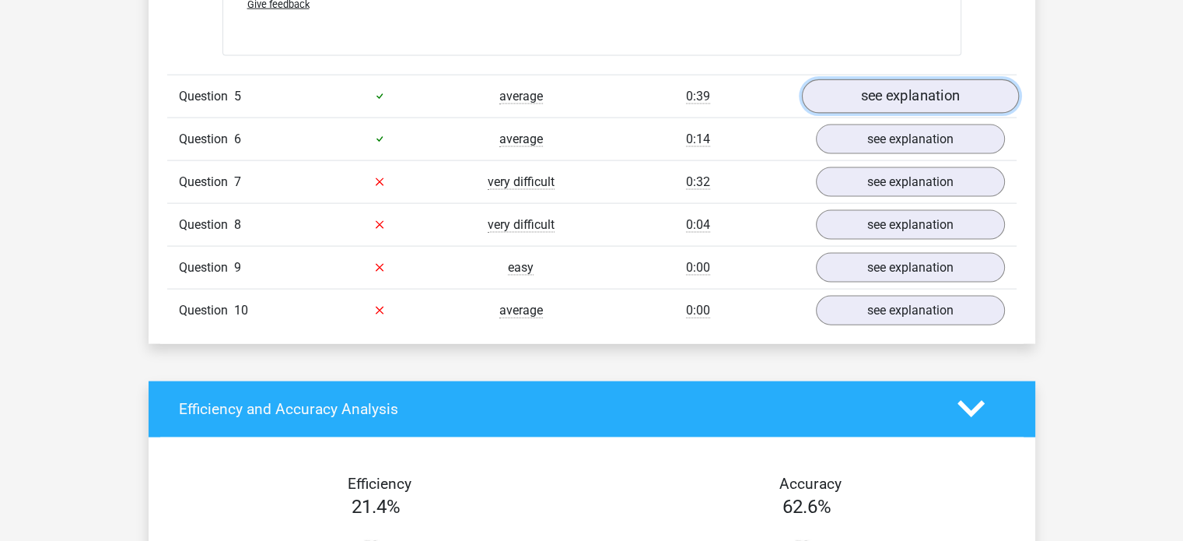
click at [952, 96] on link "see explanation" at bounding box center [909, 96] width 217 height 34
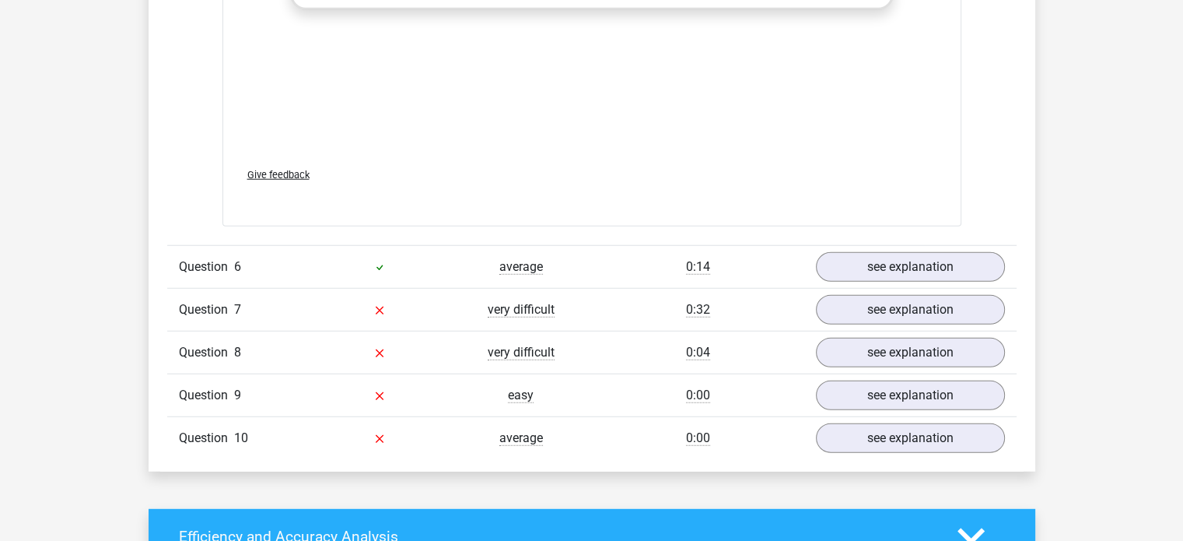
scroll to position [4105, 0]
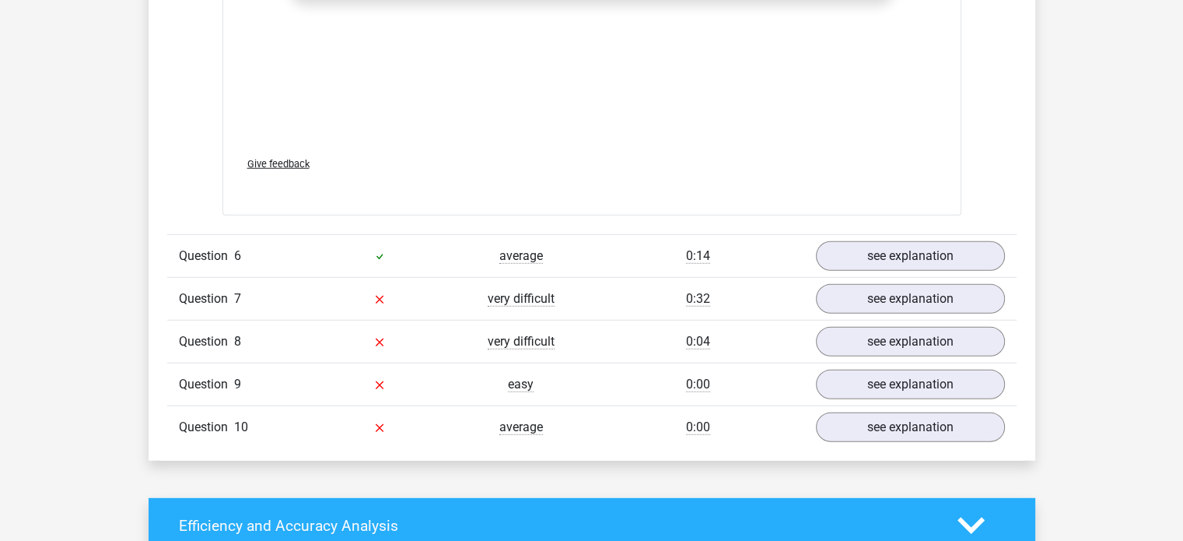
click at [706, 248] on span "0:14" at bounding box center [698, 256] width 24 height 16
click at [899, 264] on link "see explanation" at bounding box center [909, 256] width 217 height 34
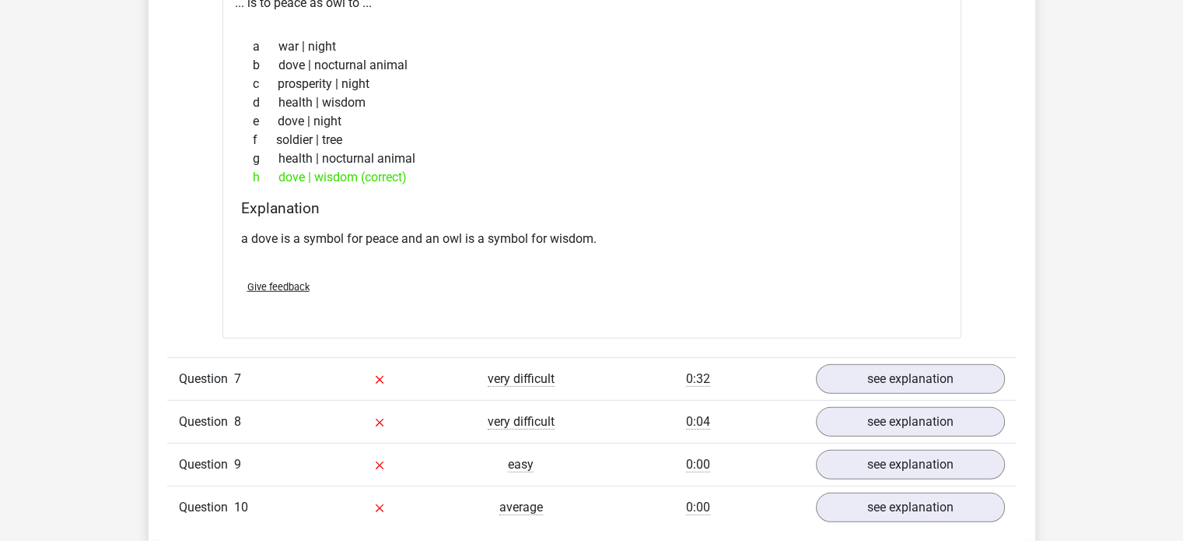
scroll to position [4460, 0]
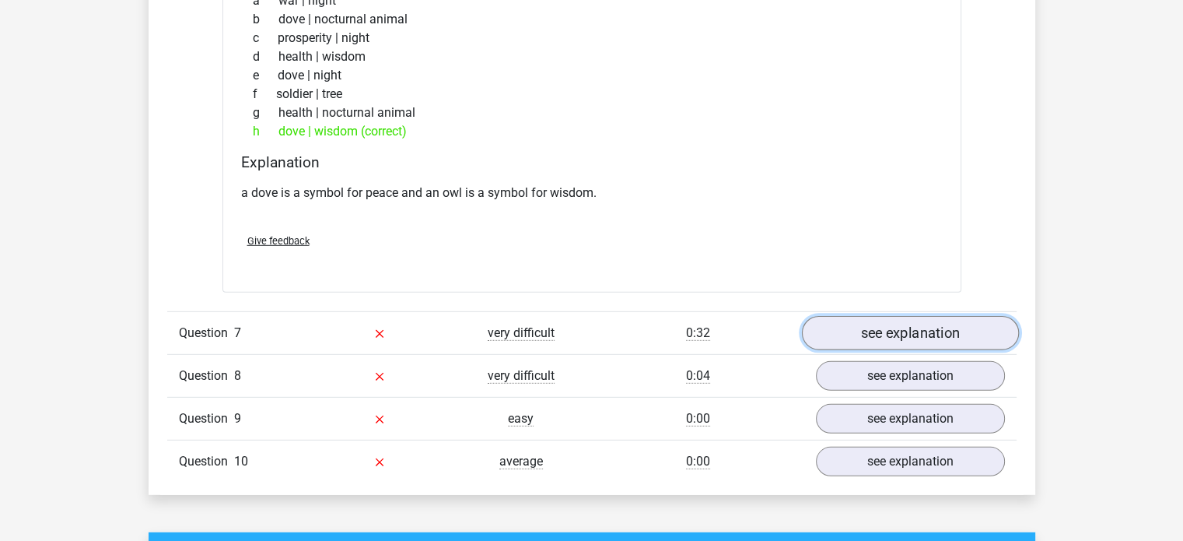
click at [902, 326] on link "see explanation" at bounding box center [909, 333] width 217 height 34
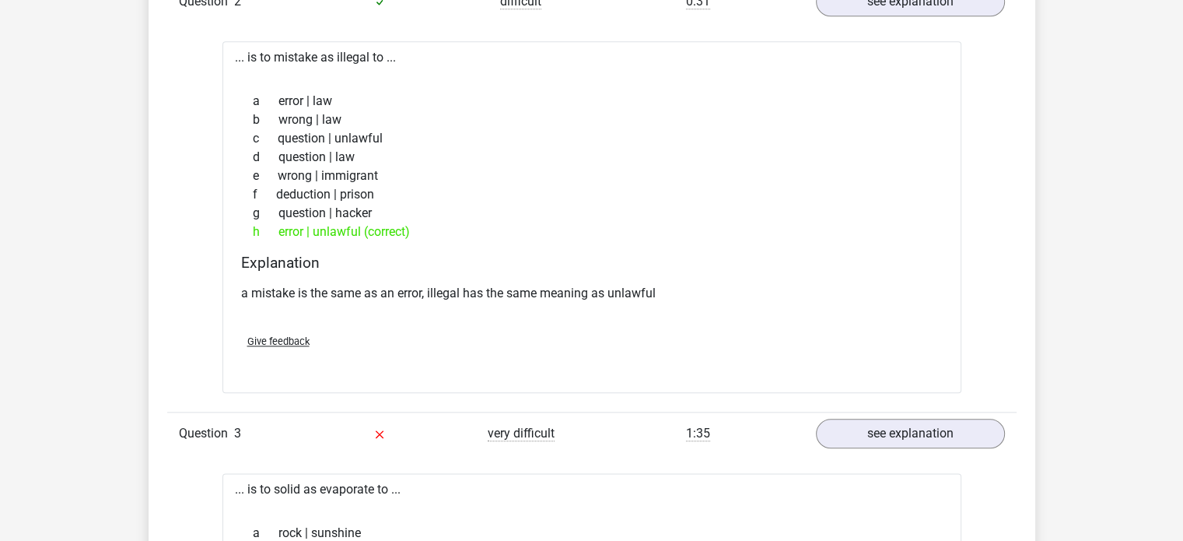
scroll to position [1758, 0]
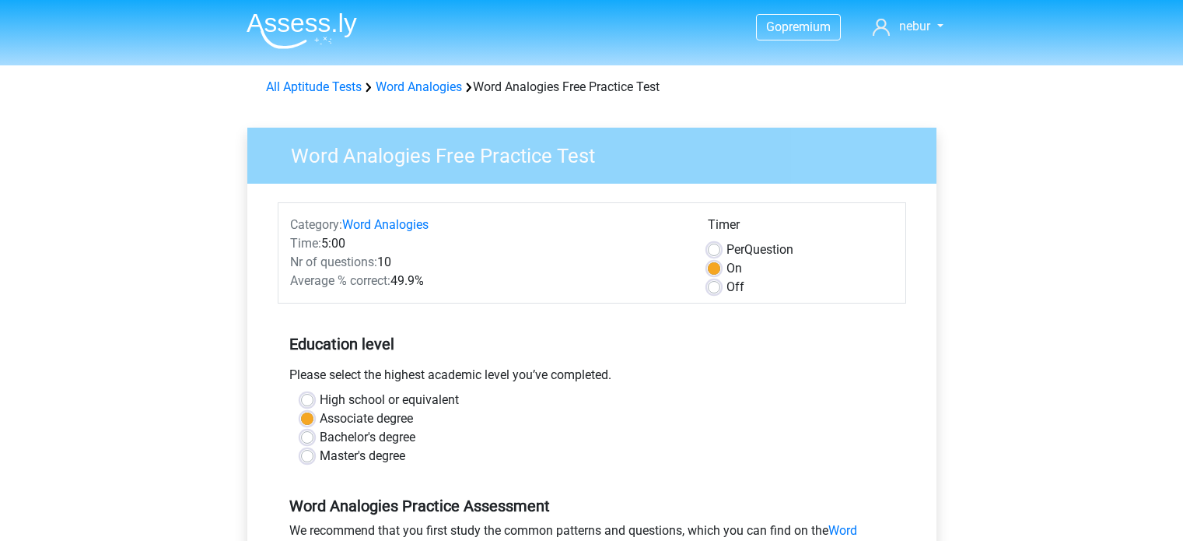
scroll to position [257, 0]
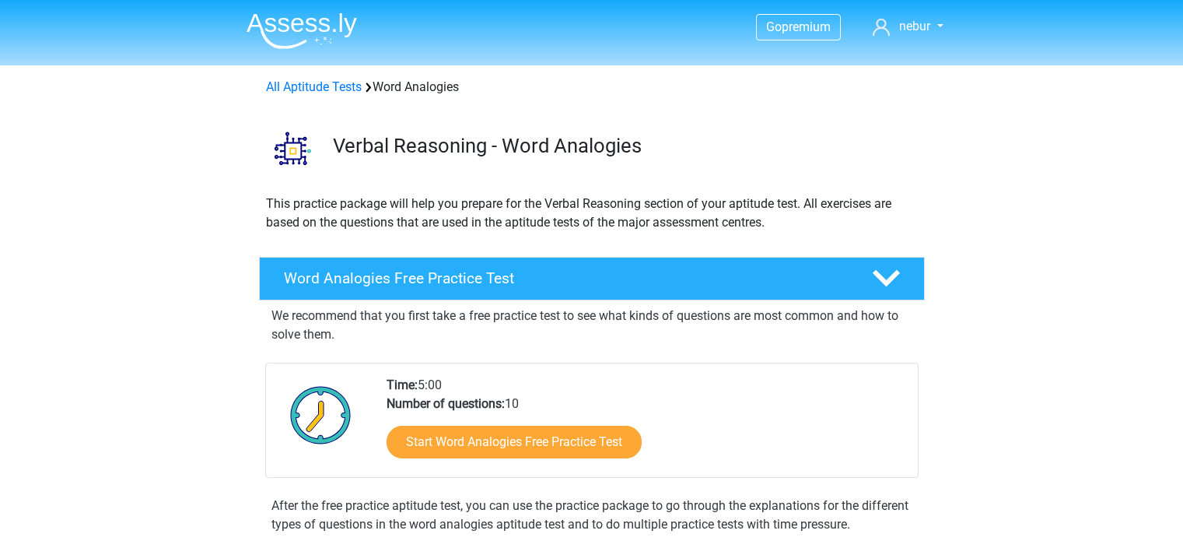
scroll to position [65, 0]
